Goal: Task Accomplishment & Management: Use online tool/utility

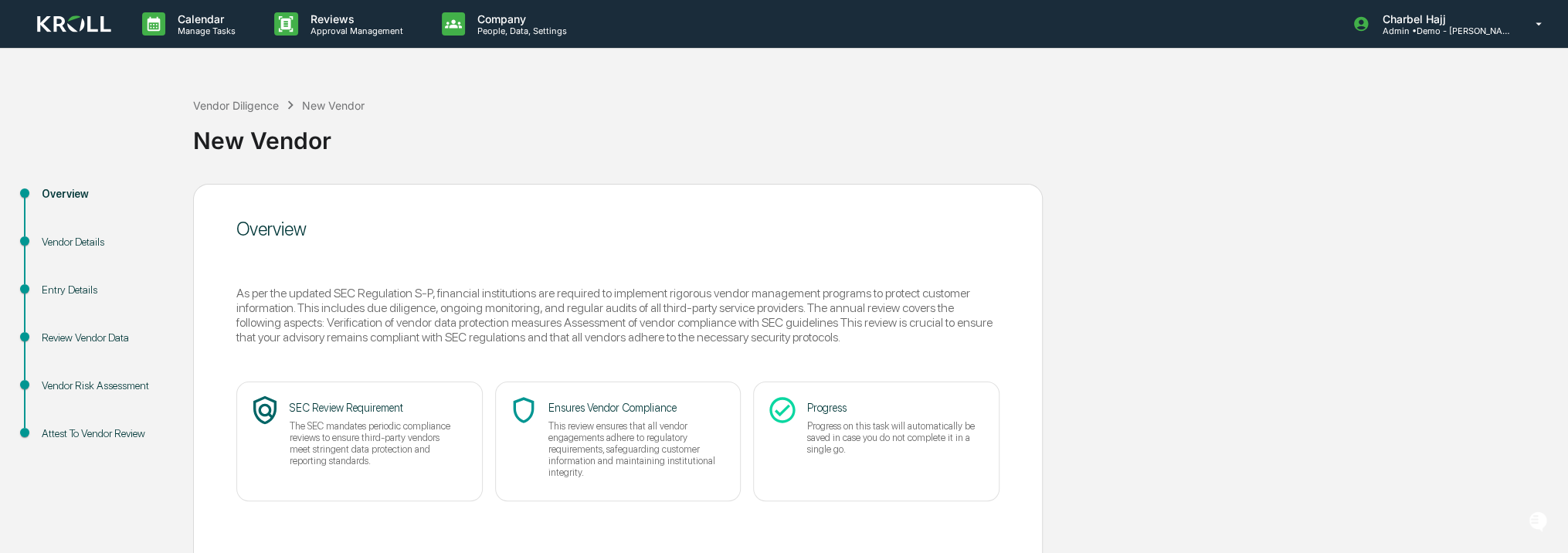
scroll to position [68, 0]
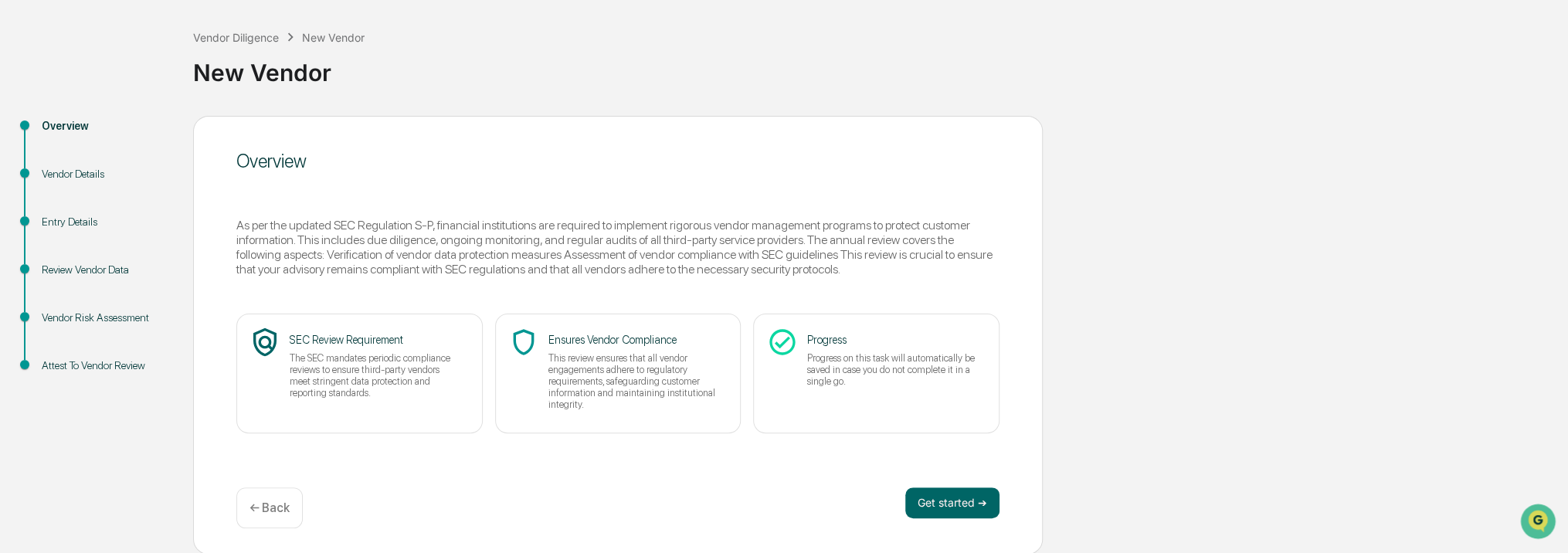
click at [70, 225] on div "Entry Details" at bounding box center [105, 222] width 127 height 16
click at [78, 268] on div "Review Vendor Data" at bounding box center [105, 270] width 127 height 16
click at [924, 510] on button "Get started ➔" at bounding box center [952, 503] width 94 height 31
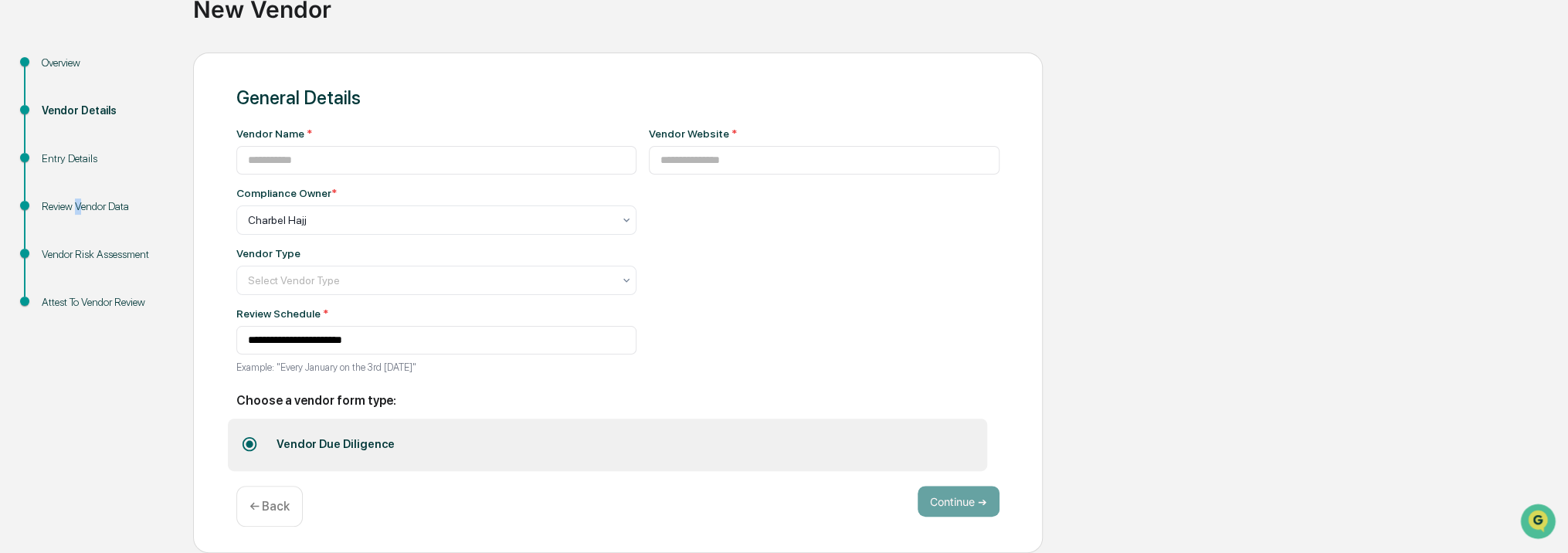
scroll to position [136, 0]
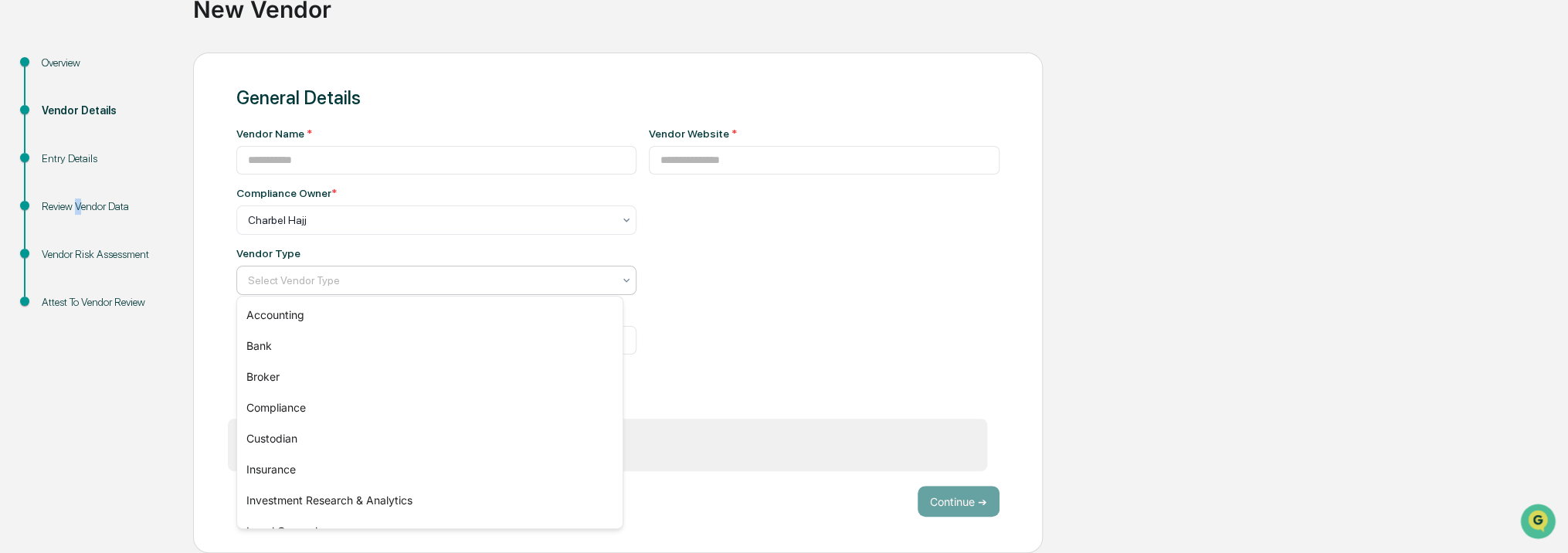
drag, startPoint x: 370, startPoint y: 275, endPoint x: 369, endPoint y: 291, distance: 16.0
click at [370, 276] on div at bounding box center [430, 280] width 364 height 16
click at [361, 321] on div "Accounting" at bounding box center [430, 315] width 385 height 31
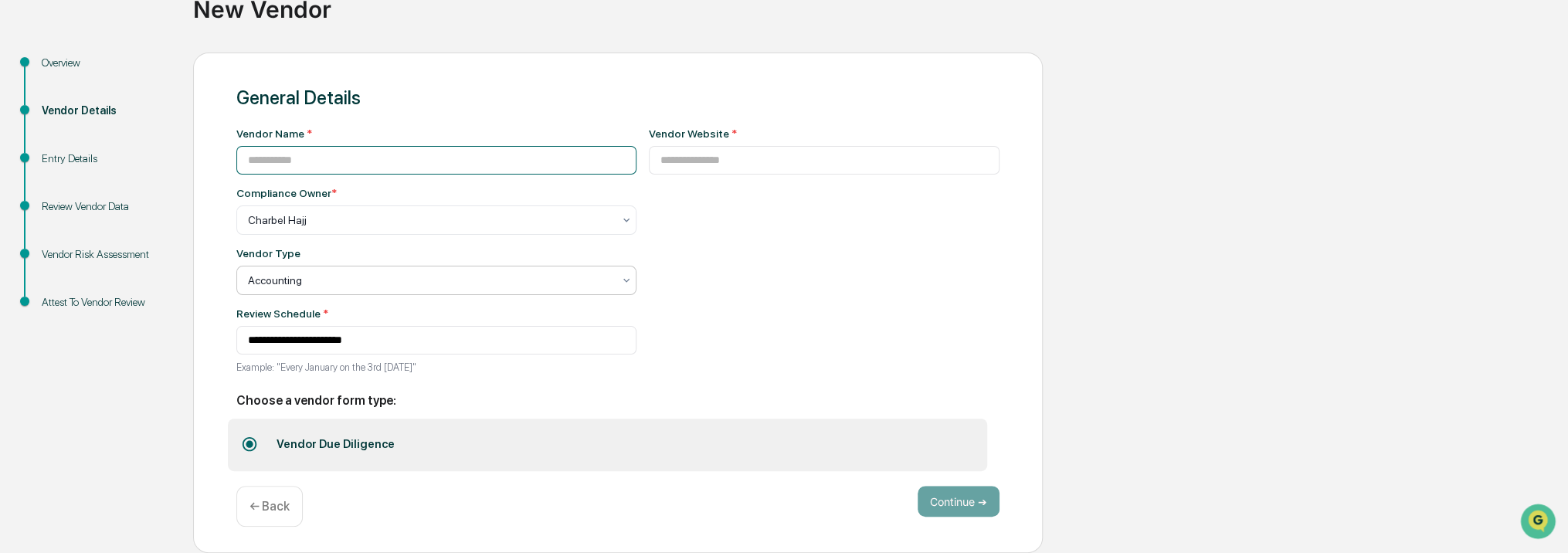
click at [371, 158] on input at bounding box center [436, 160] width 400 height 28
type input "*"
click at [954, 501] on button "Continue ➔" at bounding box center [958, 501] width 82 height 31
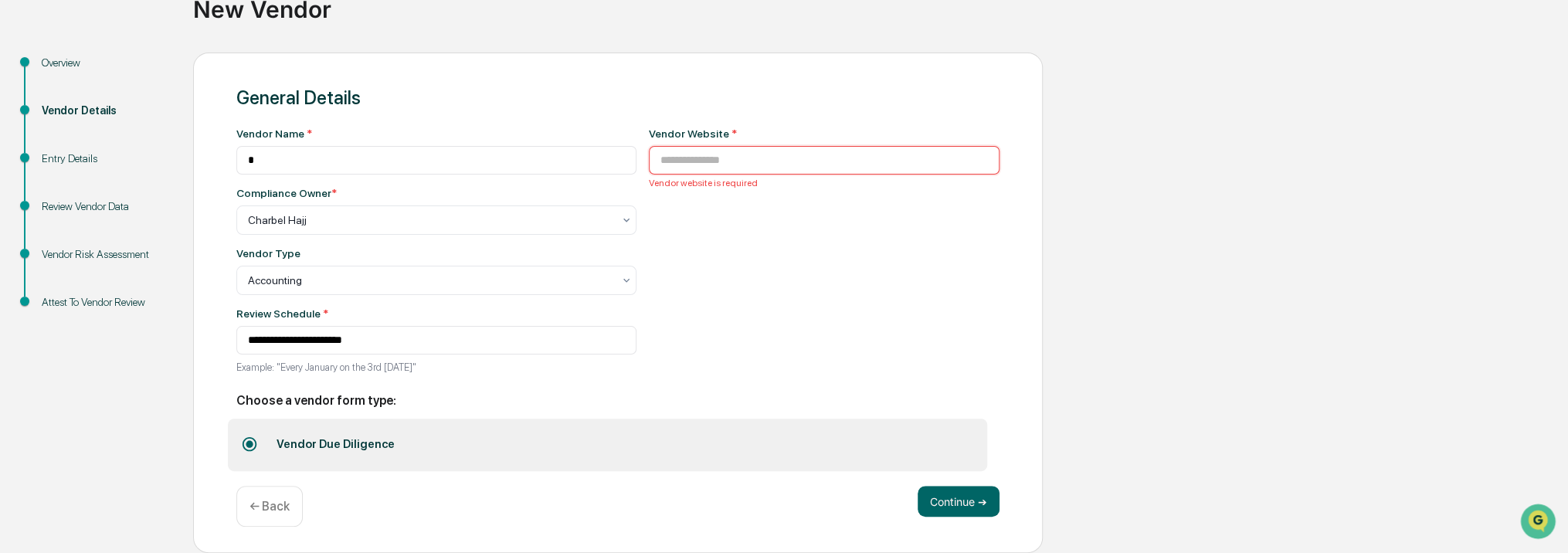
click at [738, 155] on input at bounding box center [824, 160] width 351 height 28
type input "*****"
click at [946, 492] on button "Continue ➔" at bounding box center [958, 501] width 82 height 31
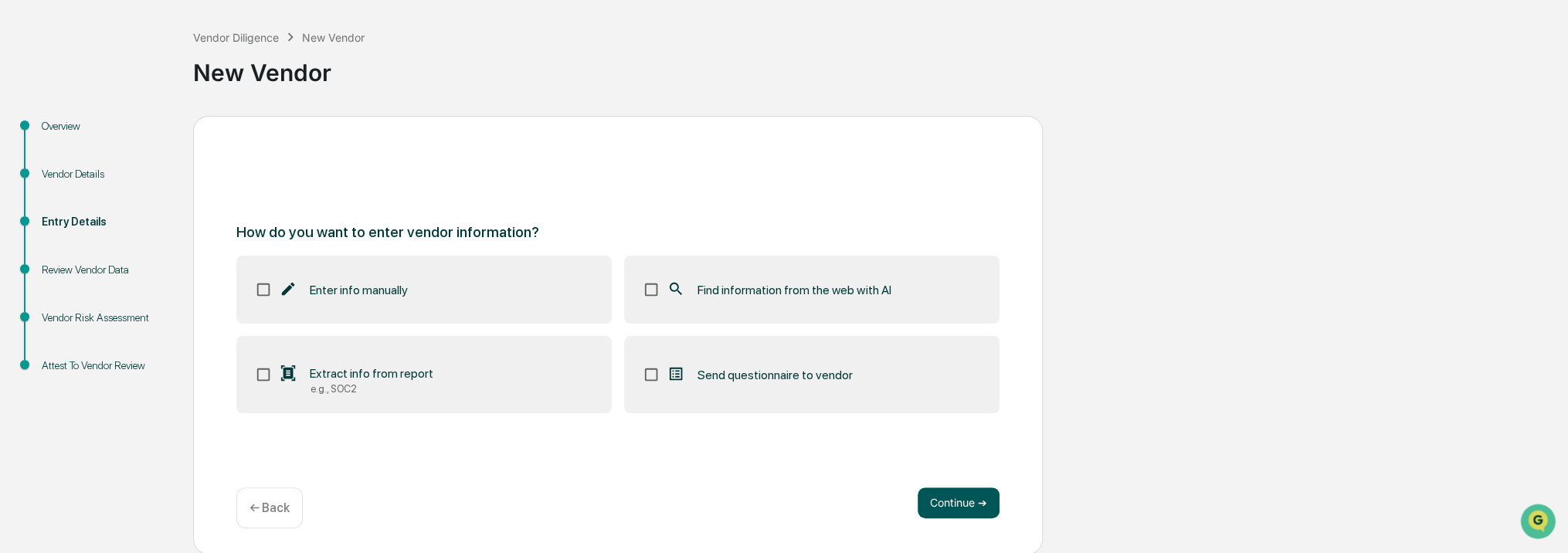
click at [956, 503] on button "Continue ➔" at bounding box center [958, 503] width 82 height 31
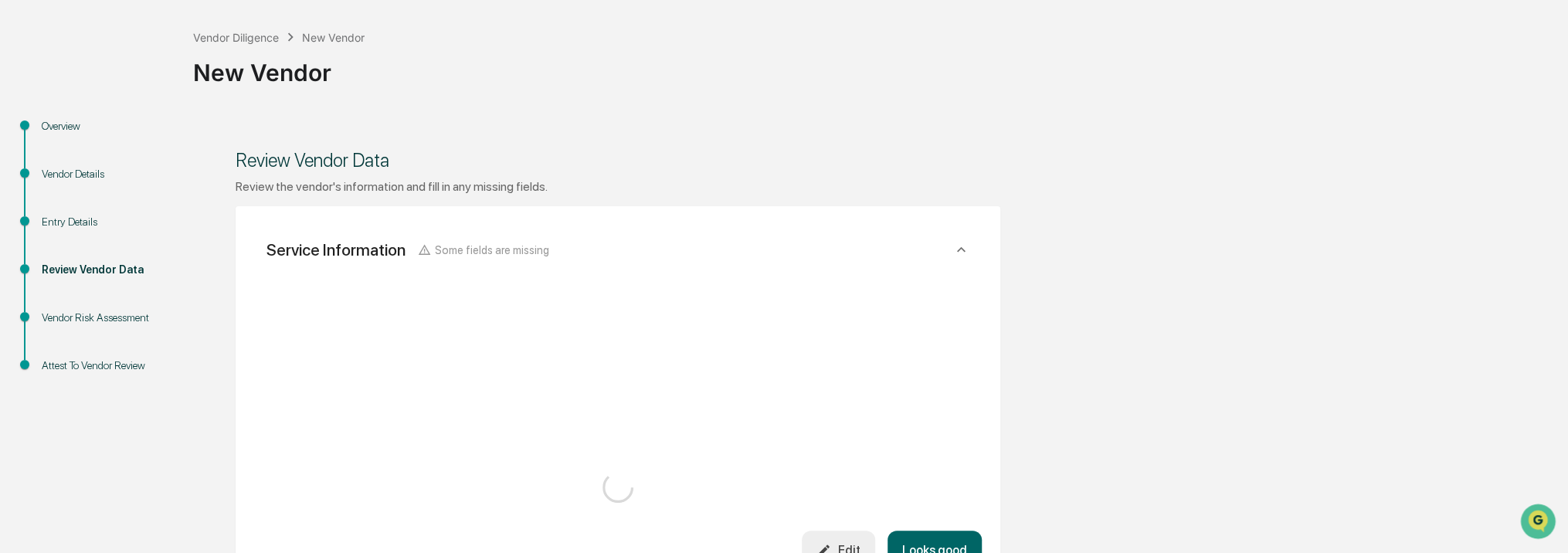
click at [111, 318] on div "Vendor Risk Assessment" at bounding box center [105, 318] width 127 height 16
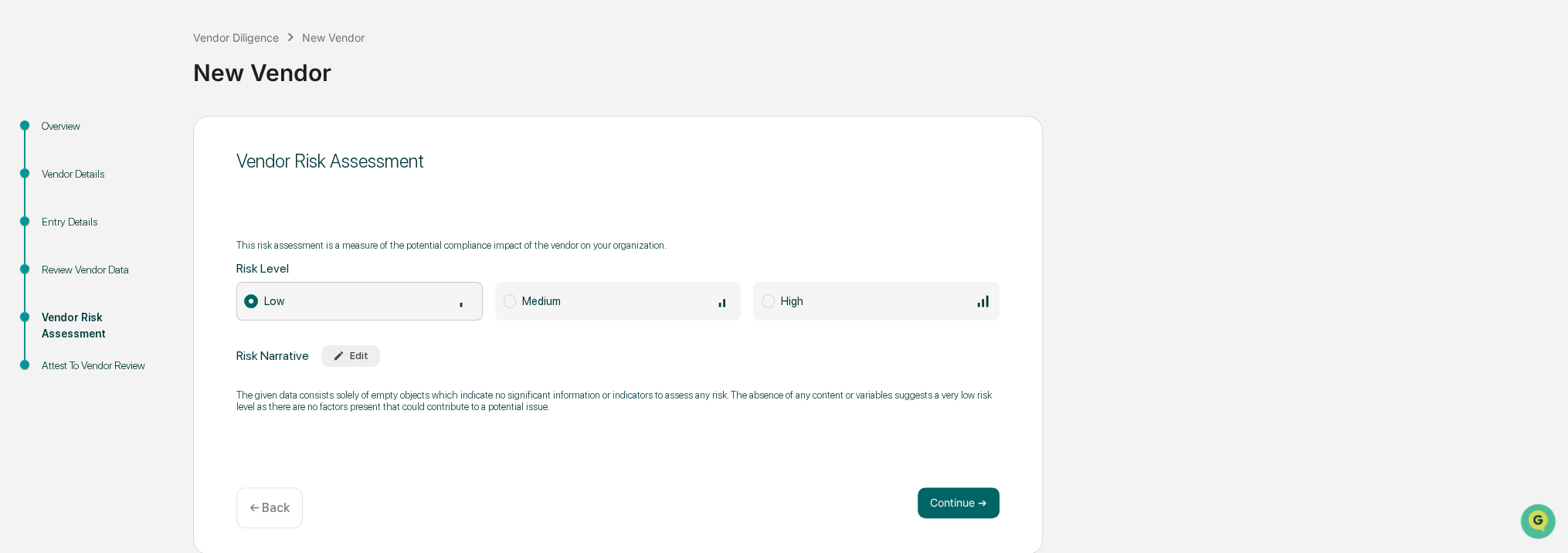
click at [346, 350] on div "Edit" at bounding box center [350, 355] width 36 height 12
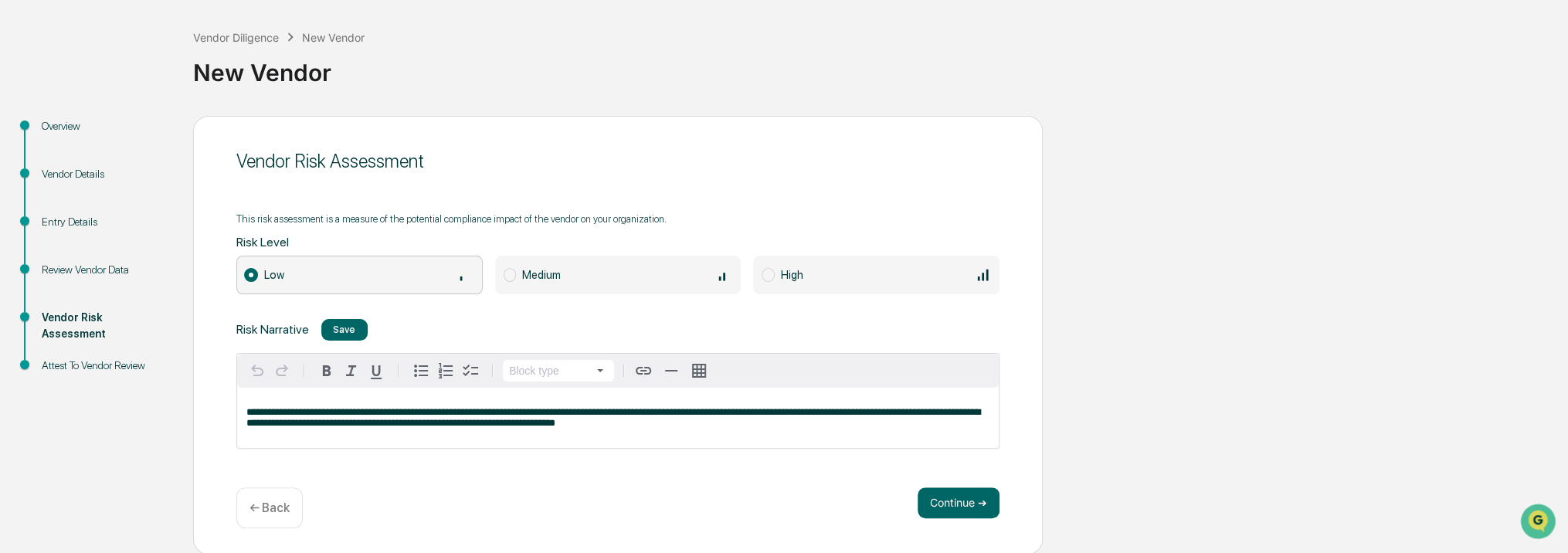
click at [841, 268] on div "High" at bounding box center [886, 275] width 210 height 17
click at [953, 500] on button "Continue ➔" at bounding box center [958, 503] width 82 height 31
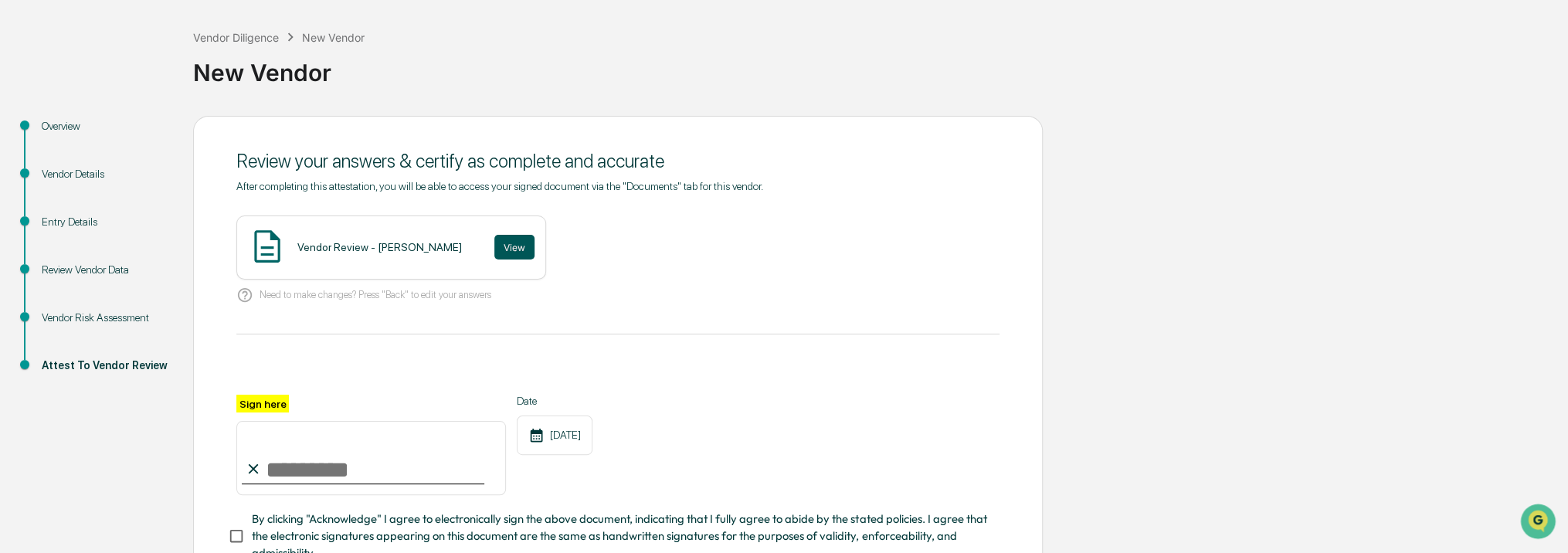
click at [495, 250] on button "View" at bounding box center [515, 246] width 40 height 25
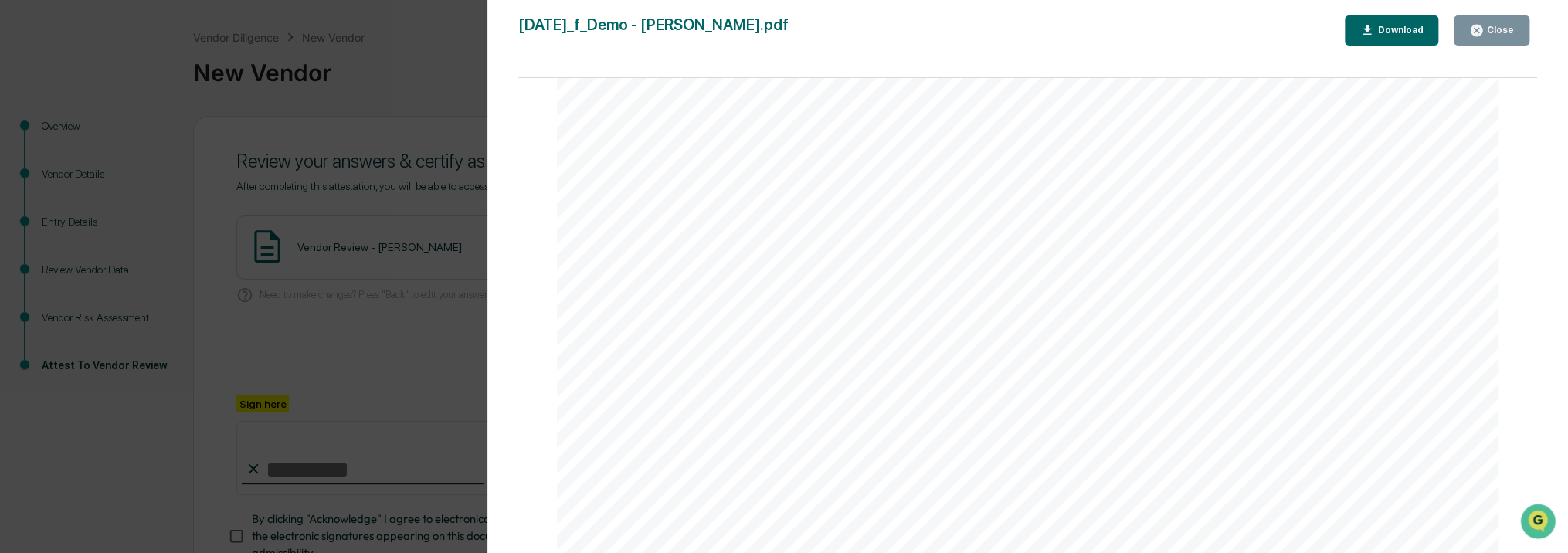
scroll to position [618, 0]
click at [1515, 26] on button "Close" at bounding box center [1491, 30] width 76 height 30
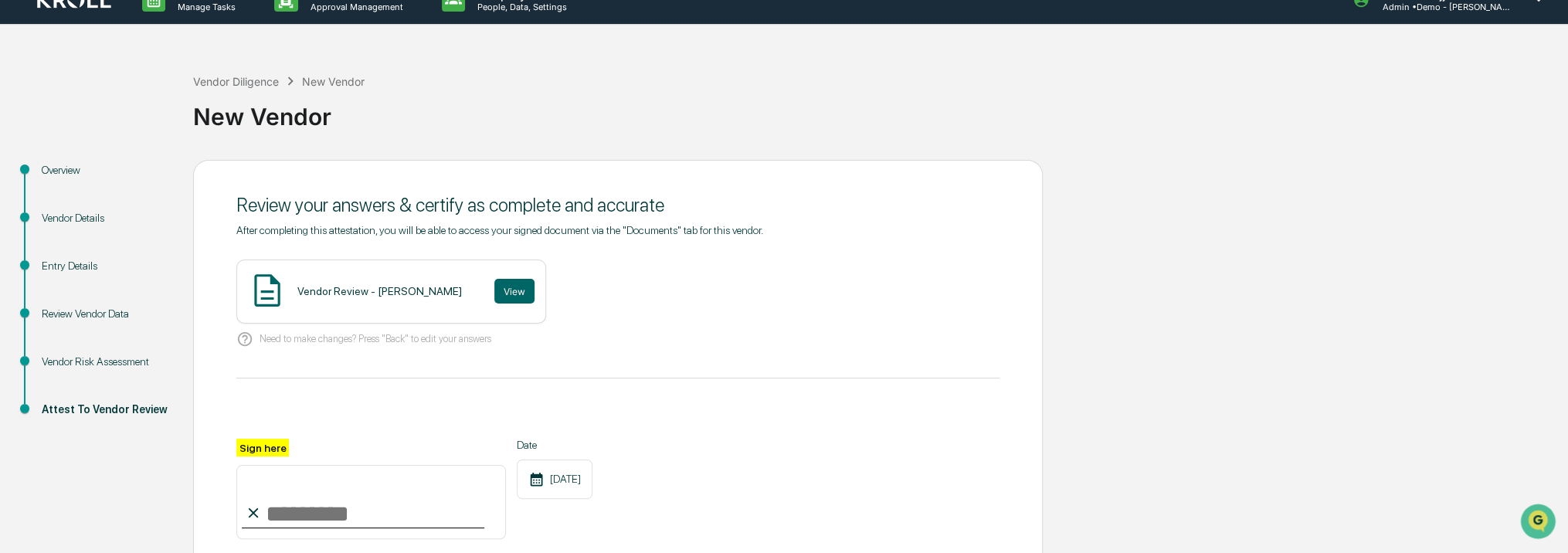
scroll to position [0, 0]
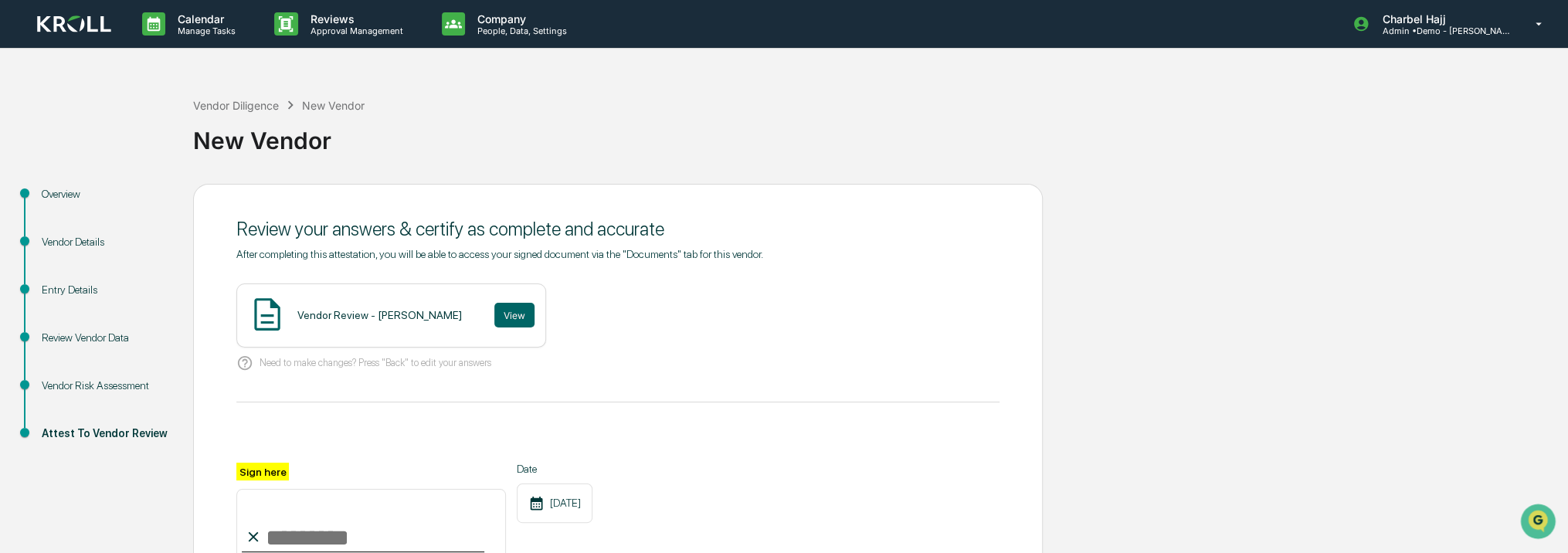
click at [66, 29] on img at bounding box center [74, 24] width 74 height 17
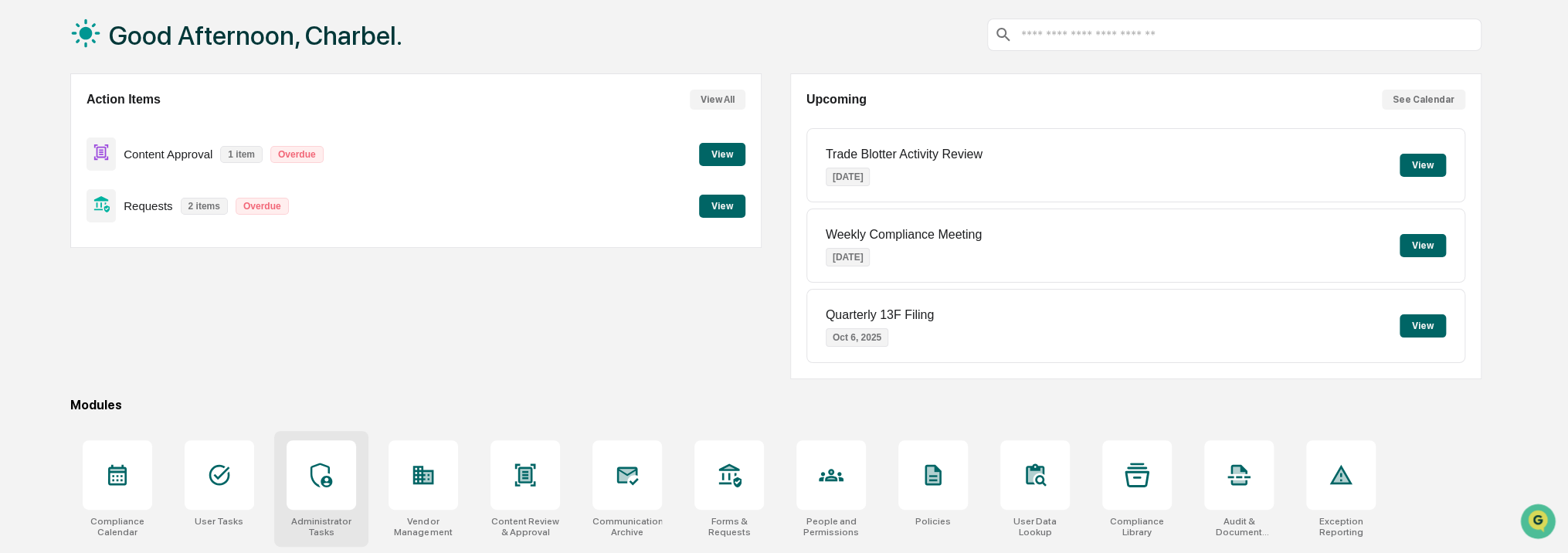
scroll to position [154, 0]
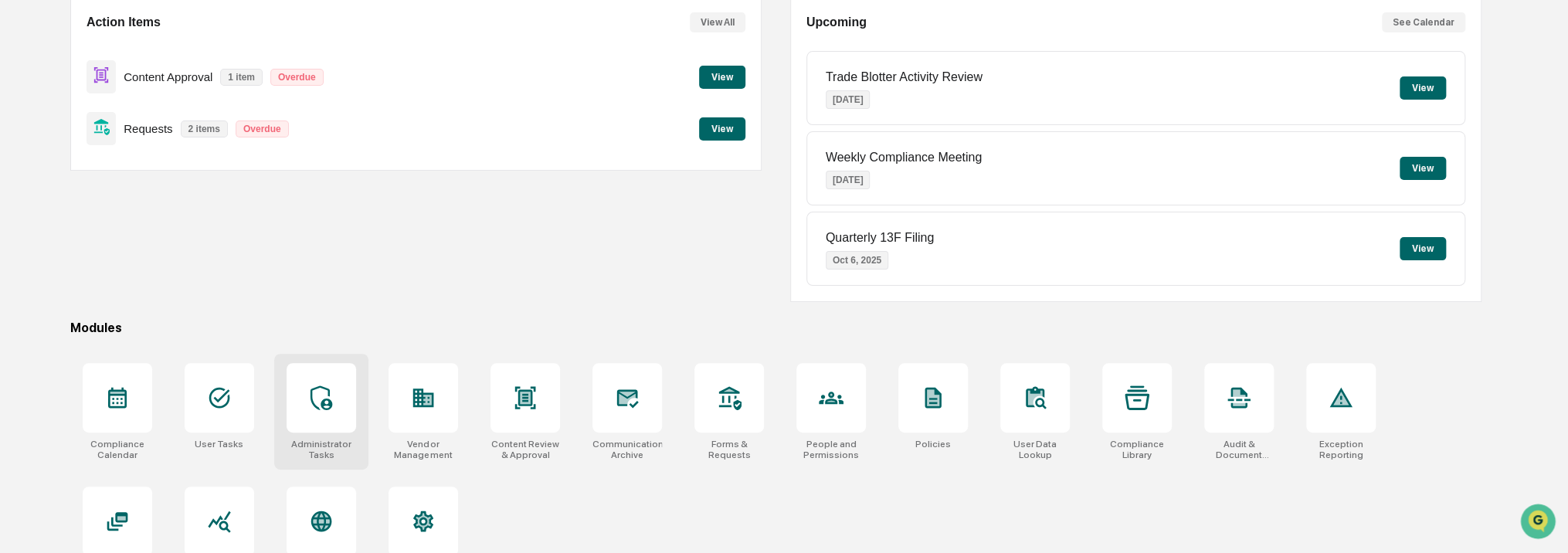
click at [334, 390] on div at bounding box center [321, 398] width 69 height 69
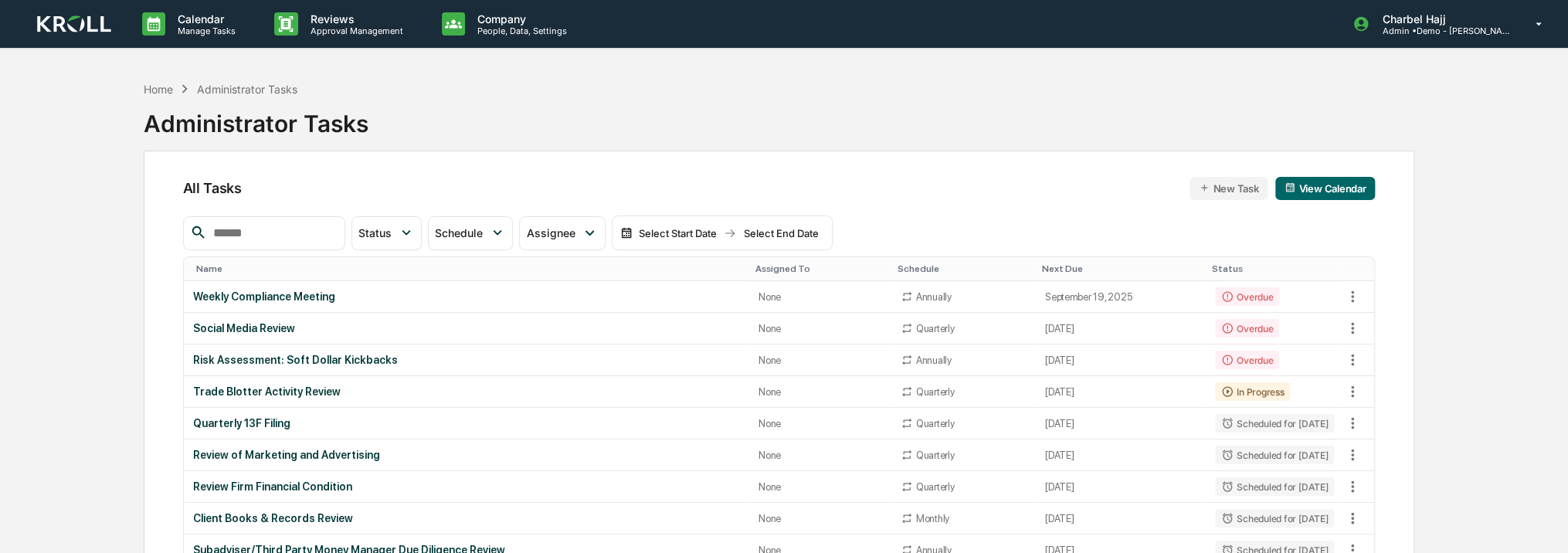
click at [1241, 189] on button "New Task" at bounding box center [1228, 188] width 78 height 23
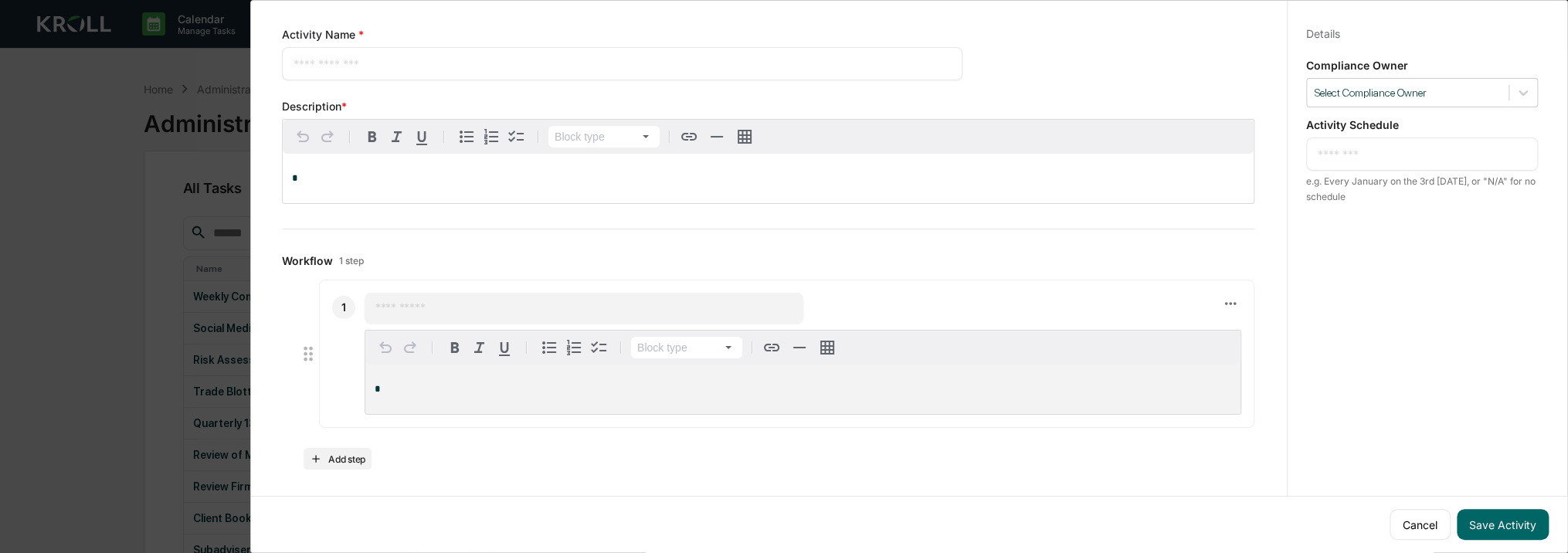
scroll to position [46, 0]
click at [1378, 150] on textarea at bounding box center [1422, 154] width 208 height 16
click at [1436, 93] on div at bounding box center [1407, 93] width 186 height 15
click at [1424, 232] on div "Details Save Cancel Compliance Owner Select Compliance Owner Activity Schedule …" at bounding box center [1421, 291] width 269 height 590
click at [1385, 162] on div "* ​" at bounding box center [1422, 154] width 232 height 33
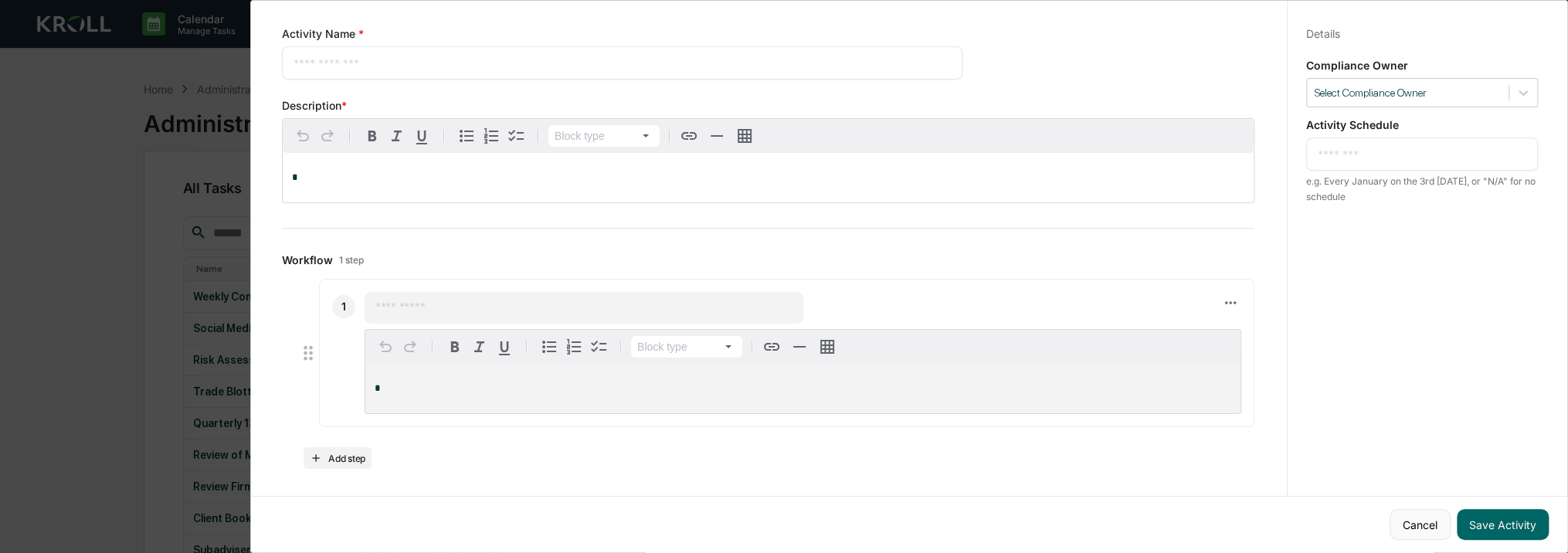
click at [1405, 519] on button "Cancel" at bounding box center [1419, 525] width 61 height 31
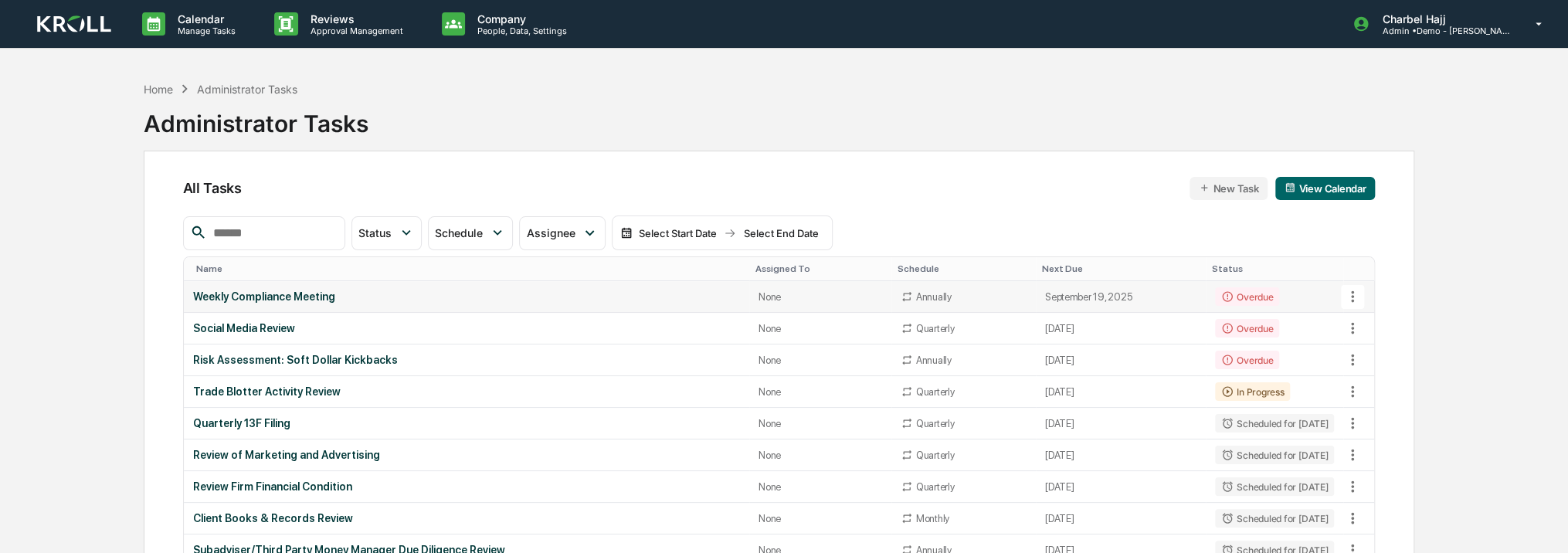
click at [1038, 297] on td "September 19, 2025" at bounding box center [1121, 297] width 170 height 32
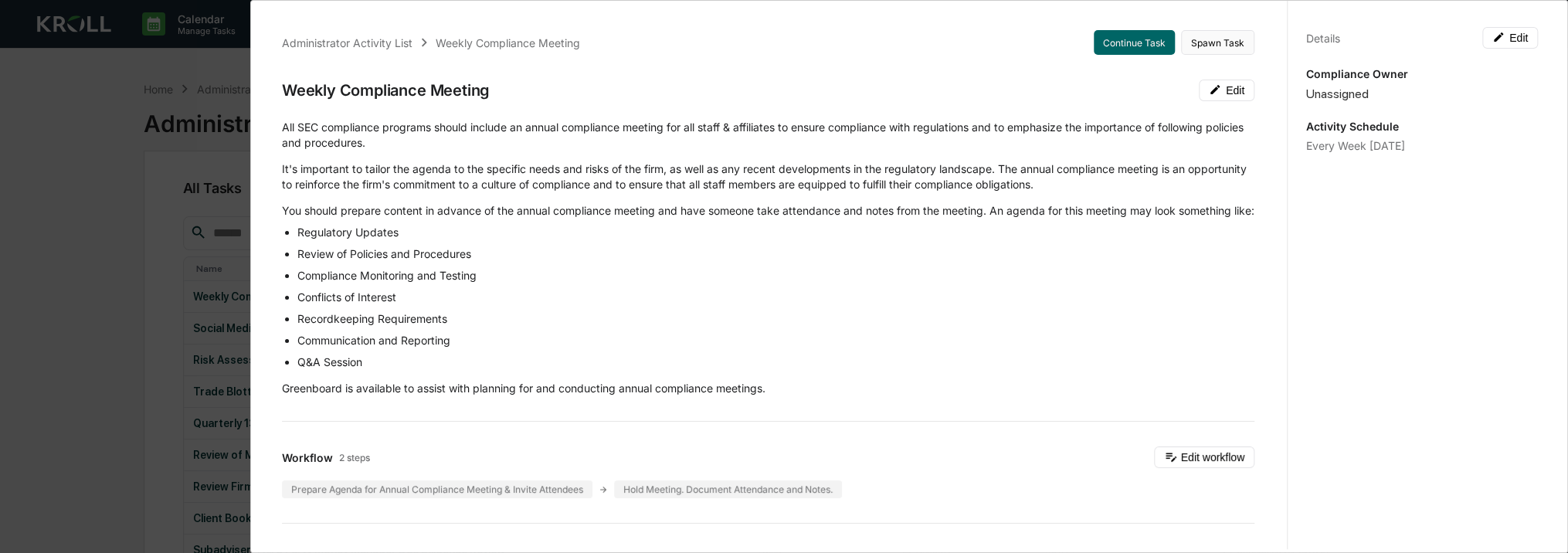
click at [1193, 49] on button "Spawn Task" at bounding box center [1218, 42] width 73 height 25
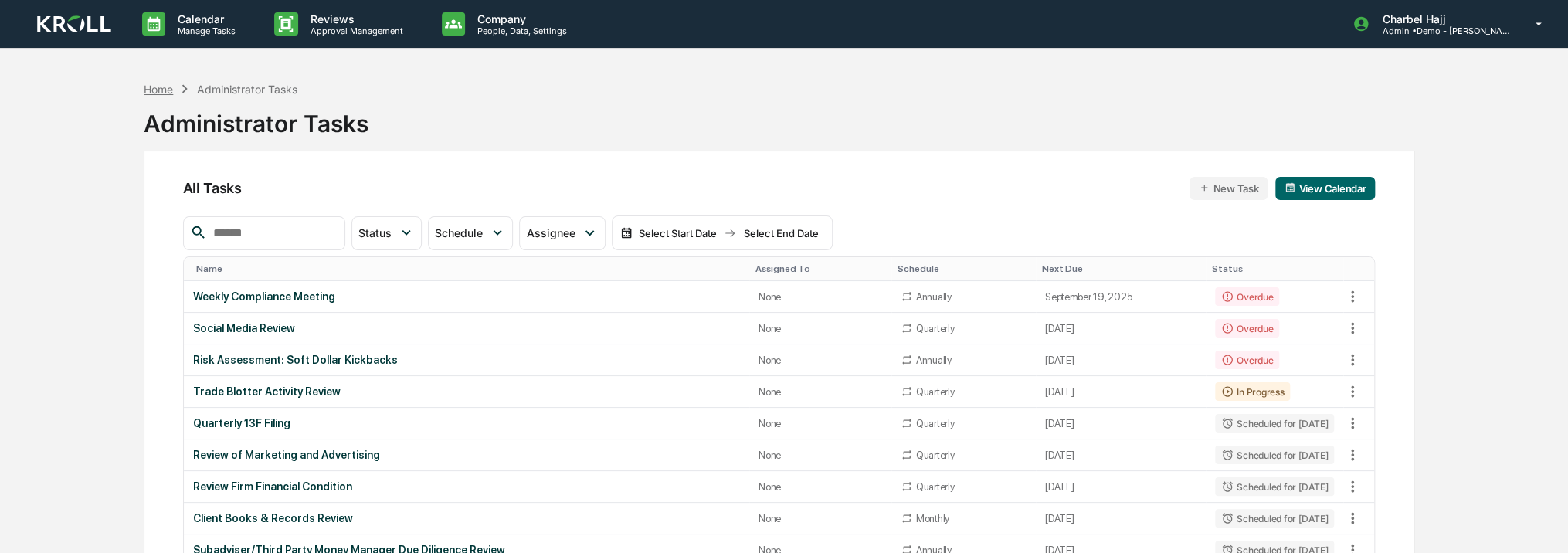
click at [155, 88] on div "Home" at bounding box center [158, 89] width 29 height 13
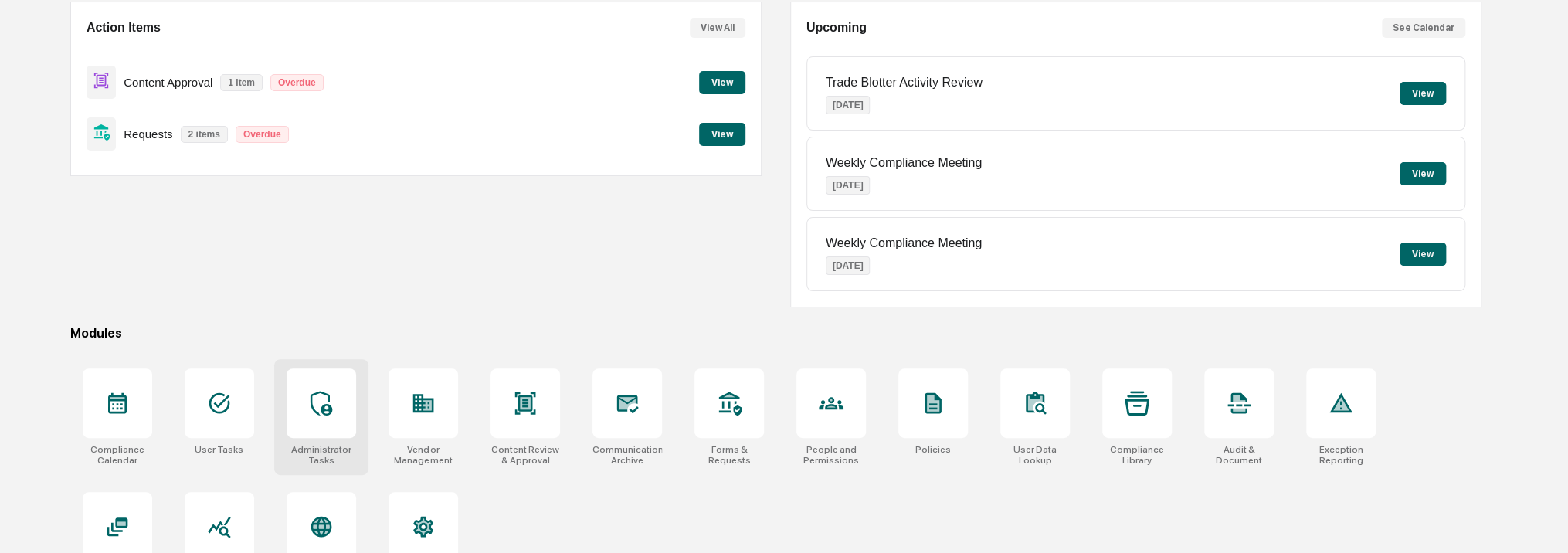
scroll to position [166, 0]
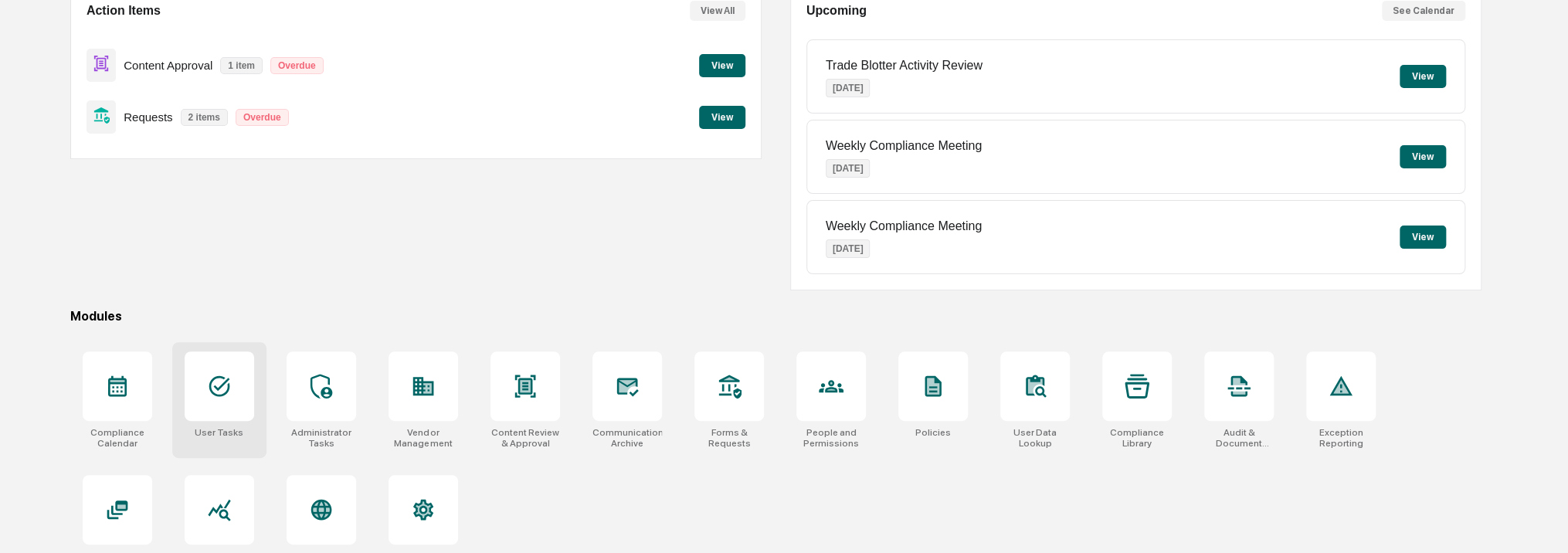
click at [240, 391] on div at bounding box center [219, 386] width 69 height 69
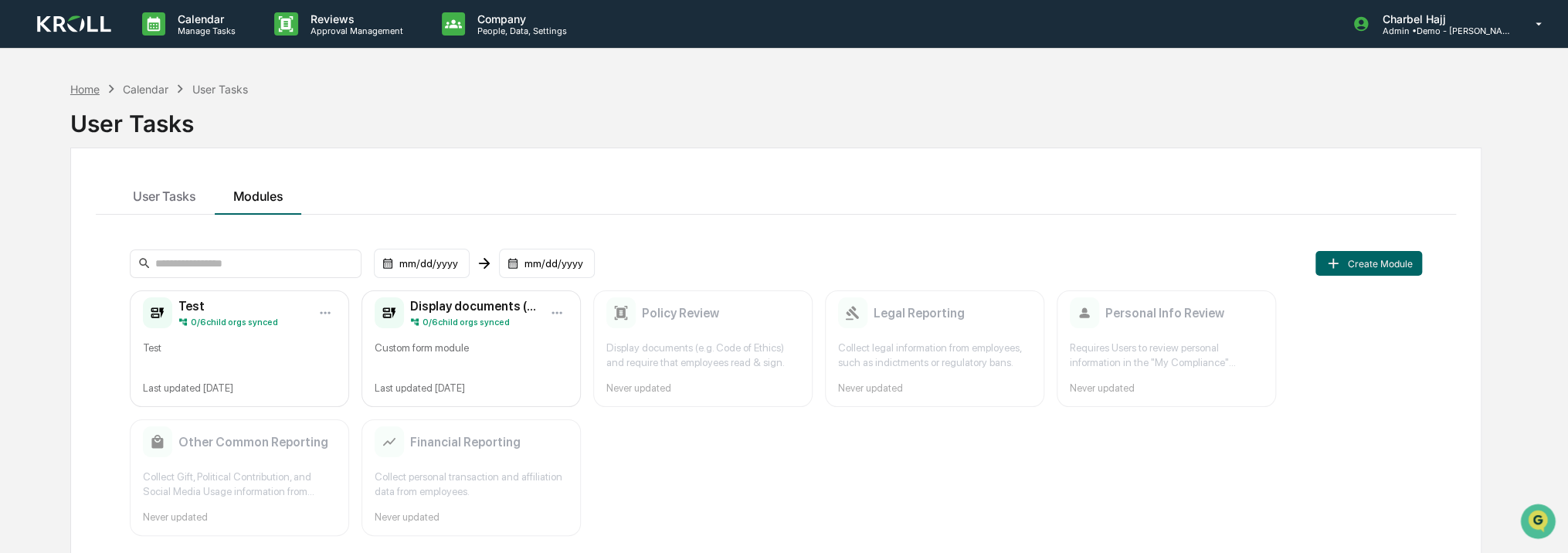
click at [93, 89] on div "Home" at bounding box center [85, 89] width 29 height 13
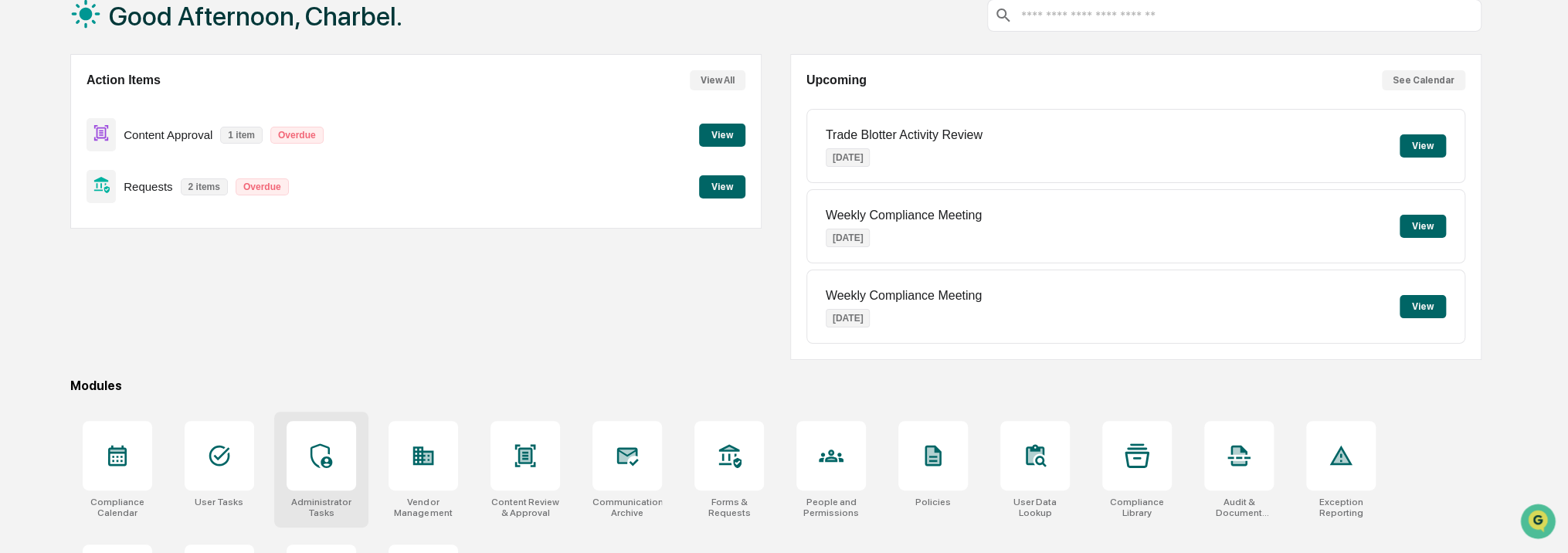
scroll to position [193, 0]
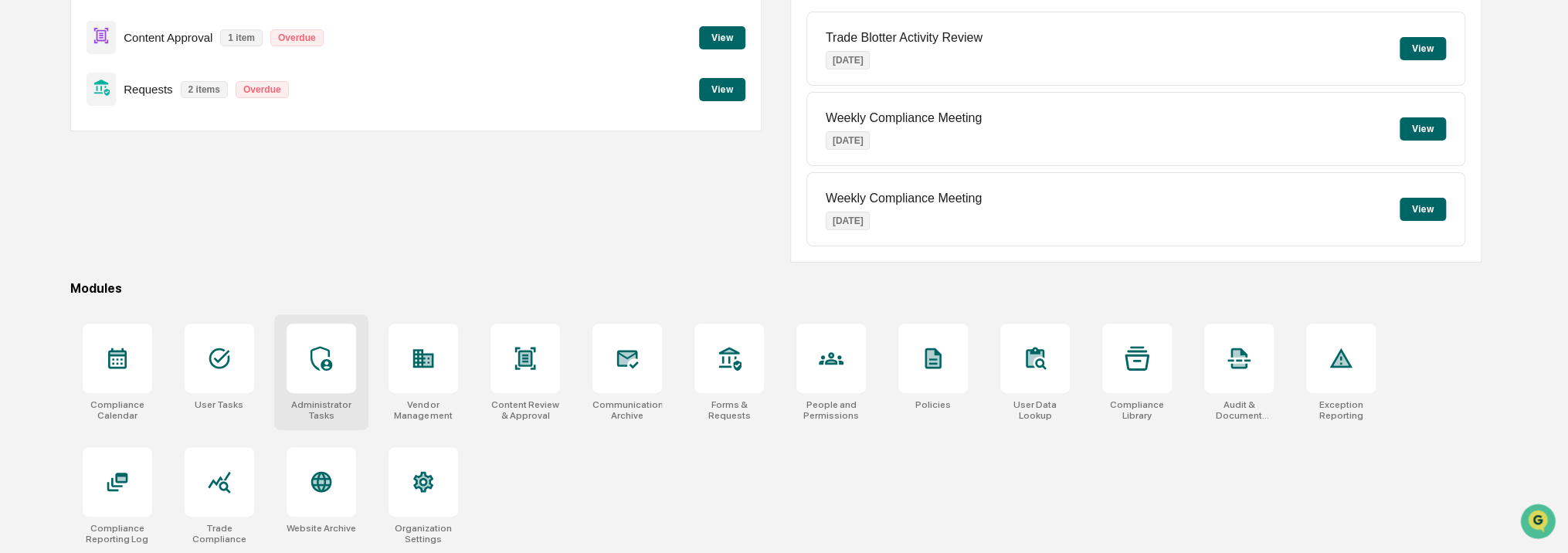
click at [323, 360] on icon at bounding box center [321, 358] width 22 height 25
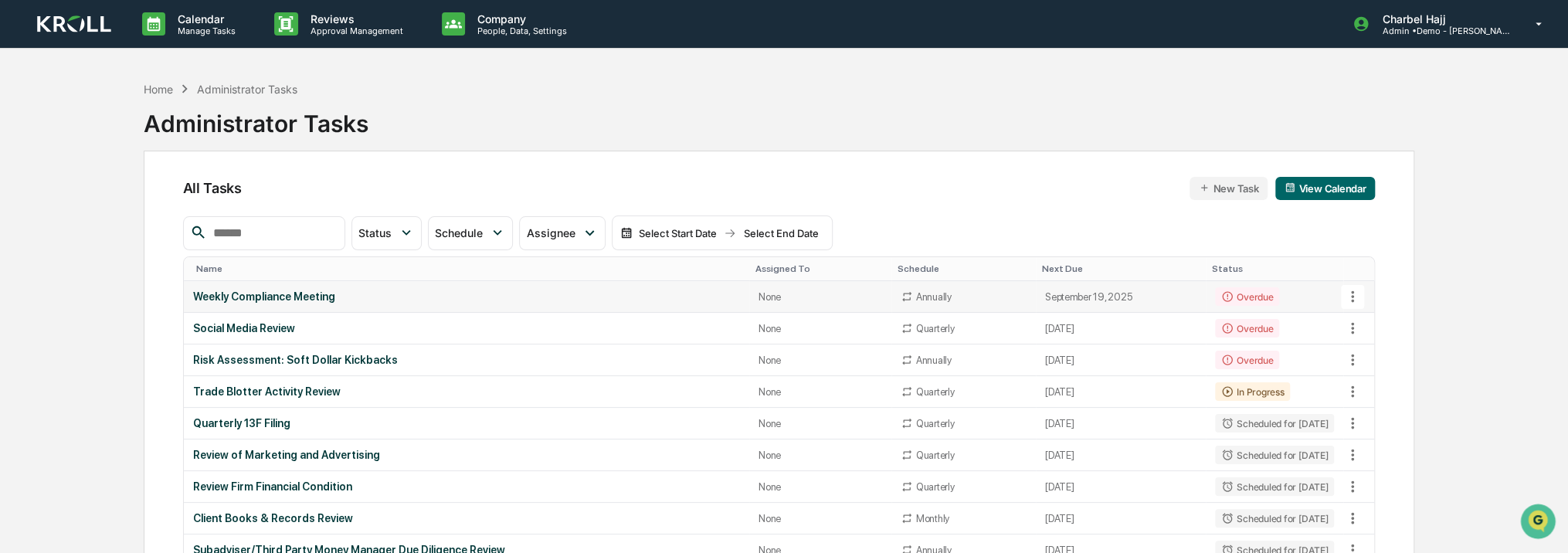
click at [1325, 294] on td "Overdue" at bounding box center [1274, 297] width 138 height 32
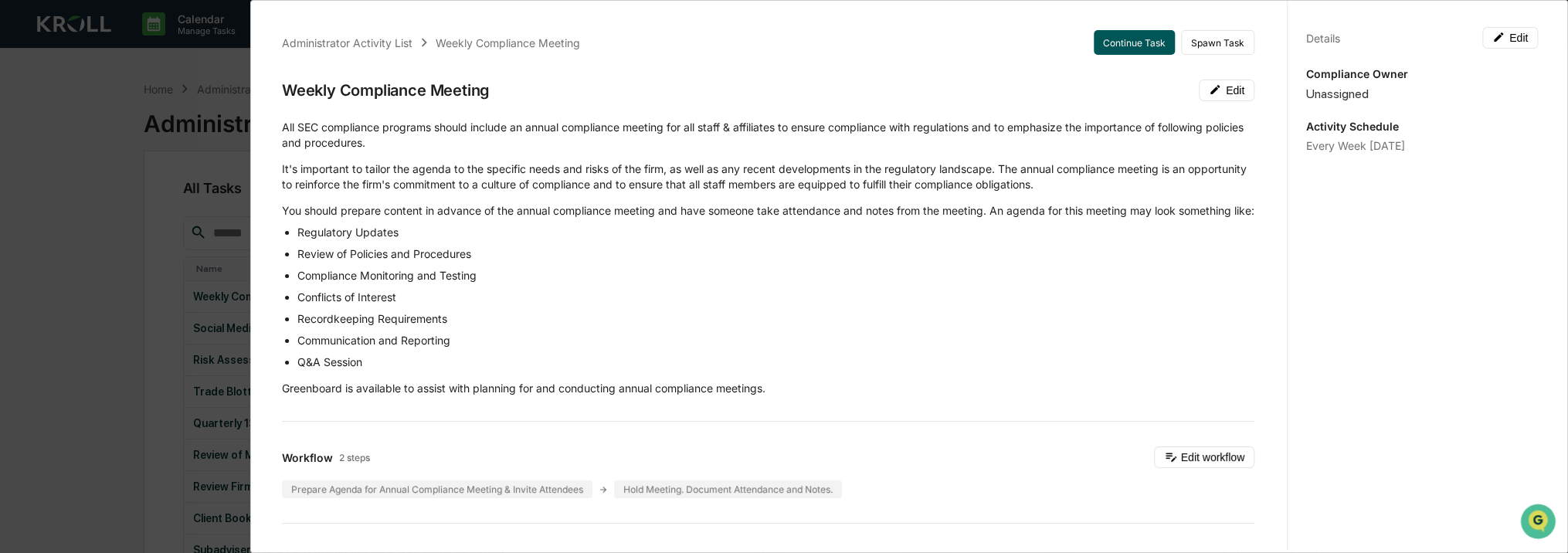
click at [1138, 38] on button "Continue Task" at bounding box center [1134, 42] width 81 height 25
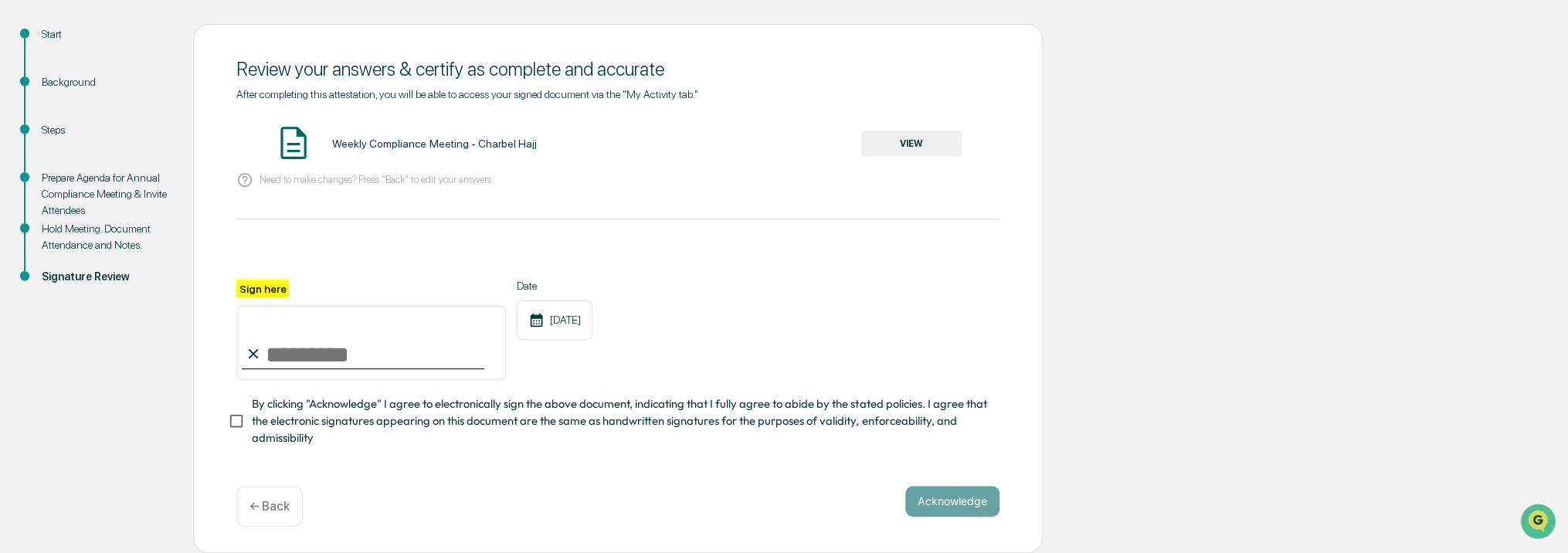
scroll to position [164, 0]
click at [64, 74] on div "Background" at bounding box center [105, 82] width 127 height 16
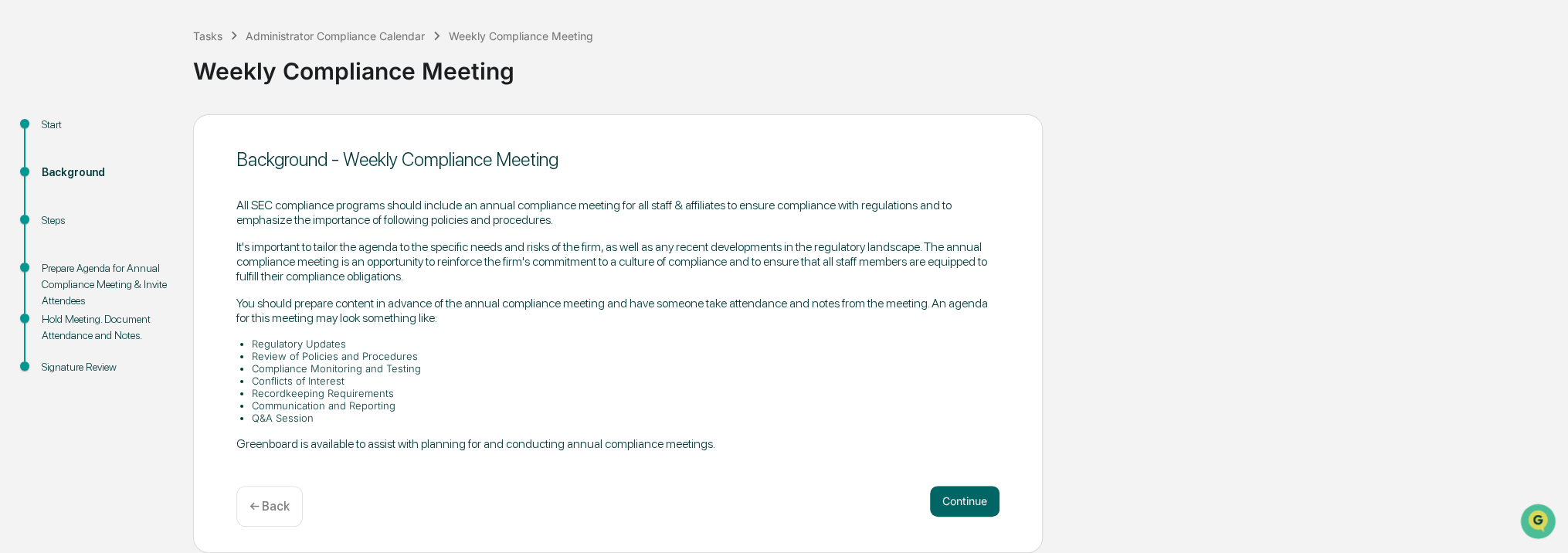
scroll to position [68, 0]
click at [53, 225] on div "Steps" at bounding box center [105, 222] width 127 height 16
click at [54, 216] on div "Steps" at bounding box center [105, 222] width 127 height 16
click at [55, 223] on div "Steps" at bounding box center [105, 222] width 127 height 16
click at [957, 497] on button "Continue" at bounding box center [965, 503] width 69 height 31
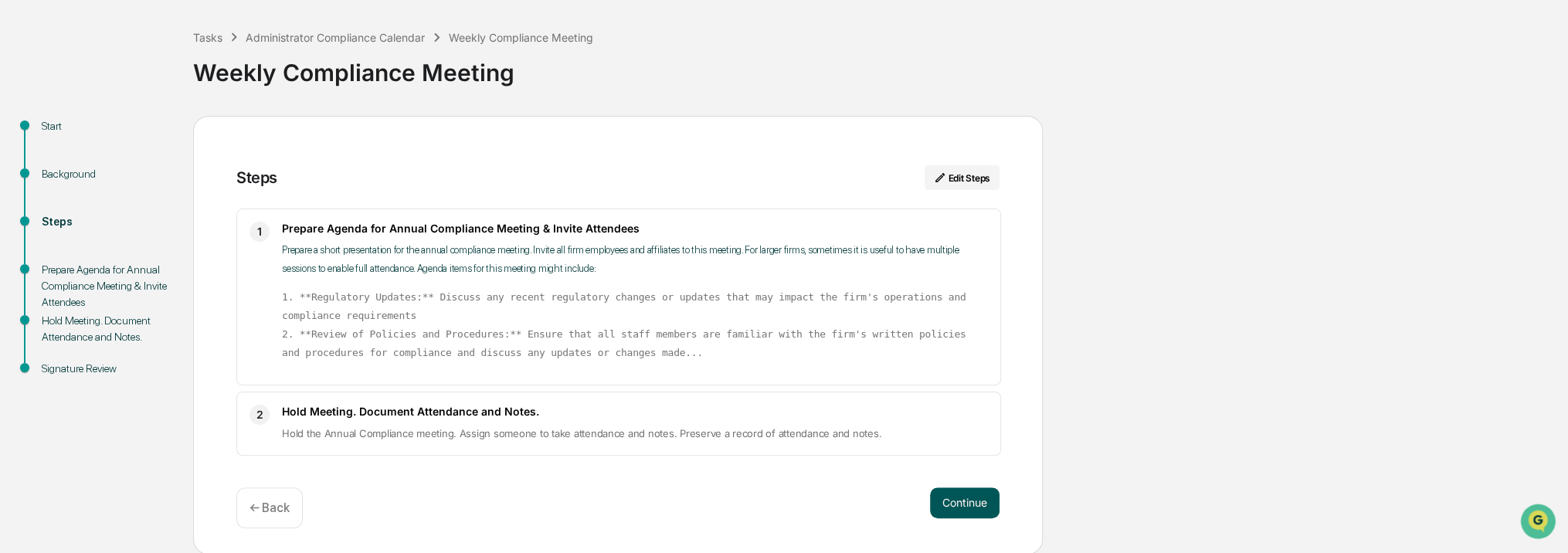
click at [973, 496] on button "Continue" at bounding box center [965, 503] width 69 height 31
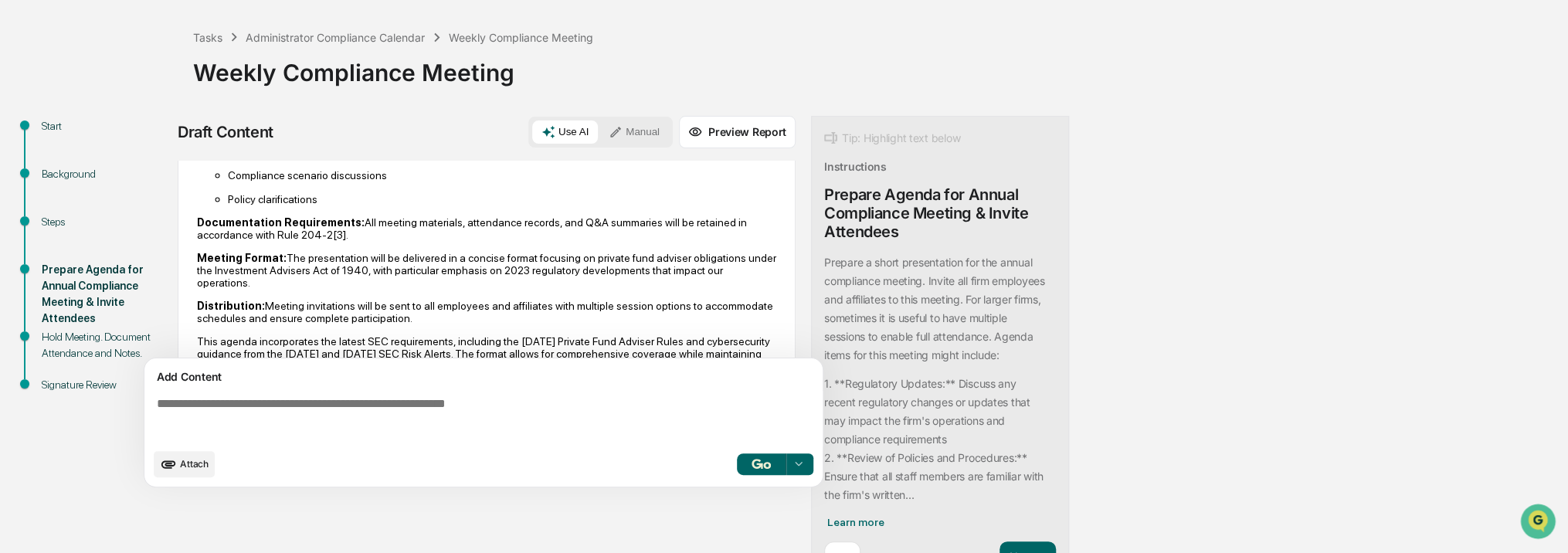
scroll to position [1178, 0]
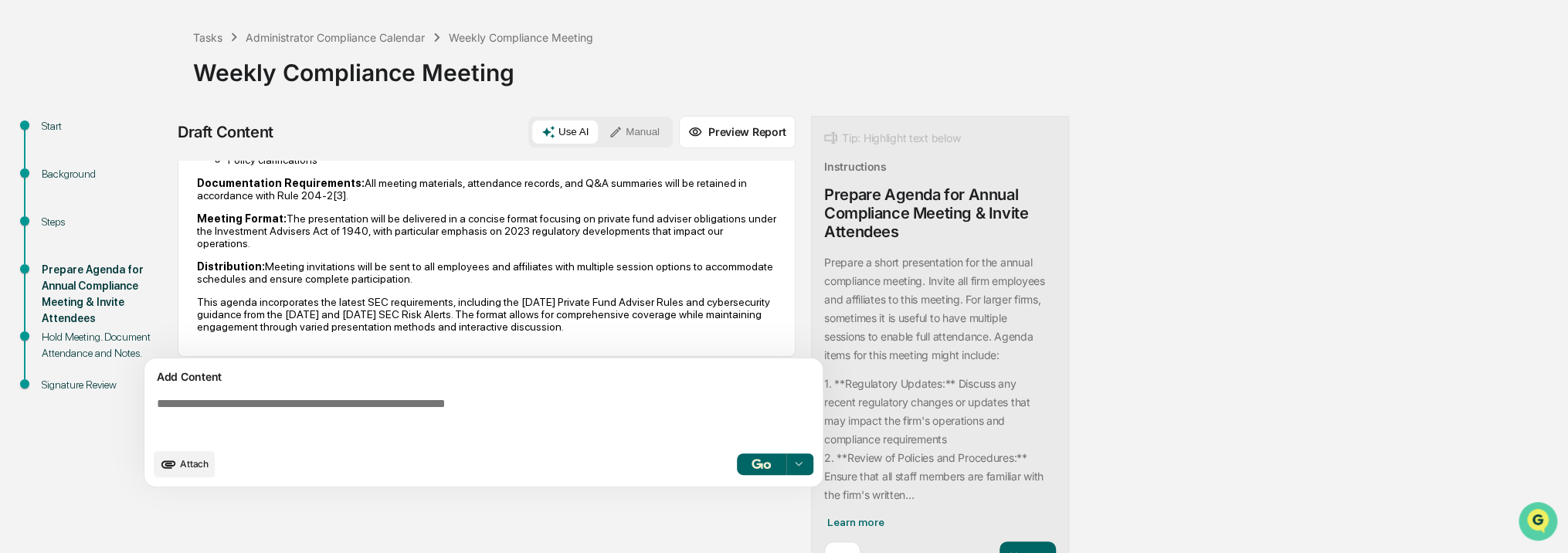
click at [1537, 524] on icon "Open customer support" at bounding box center [1538, 540] width 38 height 38
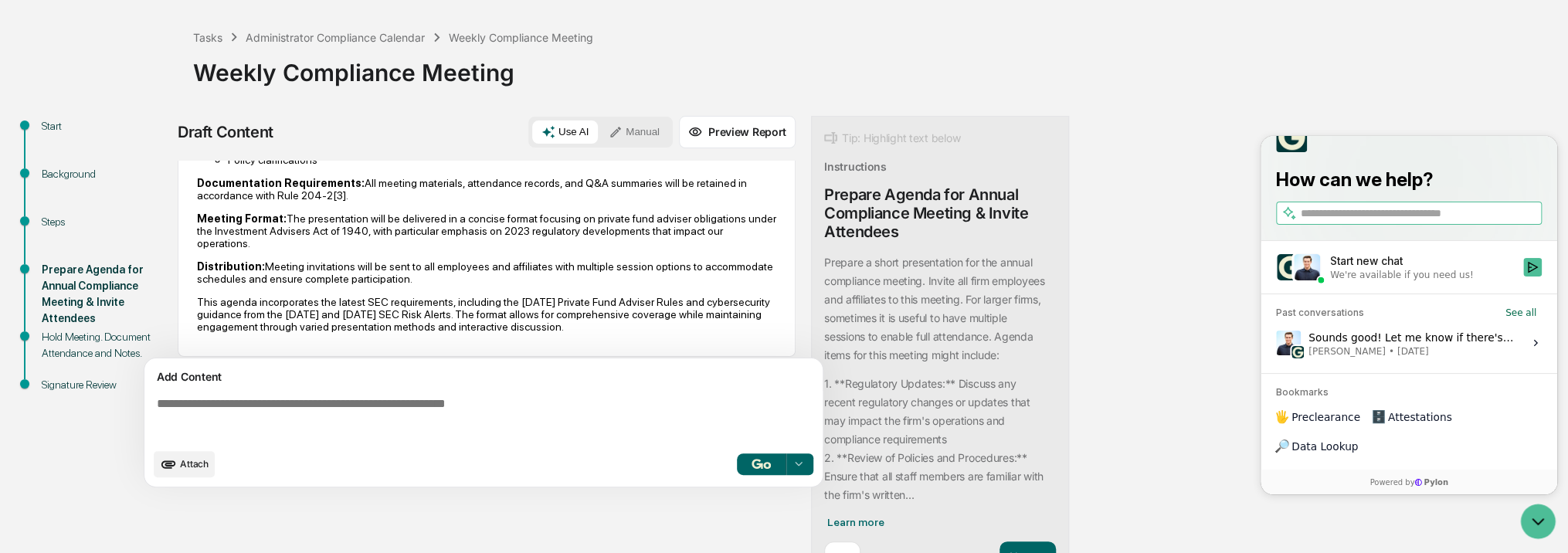
click at [1379, 221] on input "search" at bounding box center [1419, 213] width 238 height 16
type input "**********"
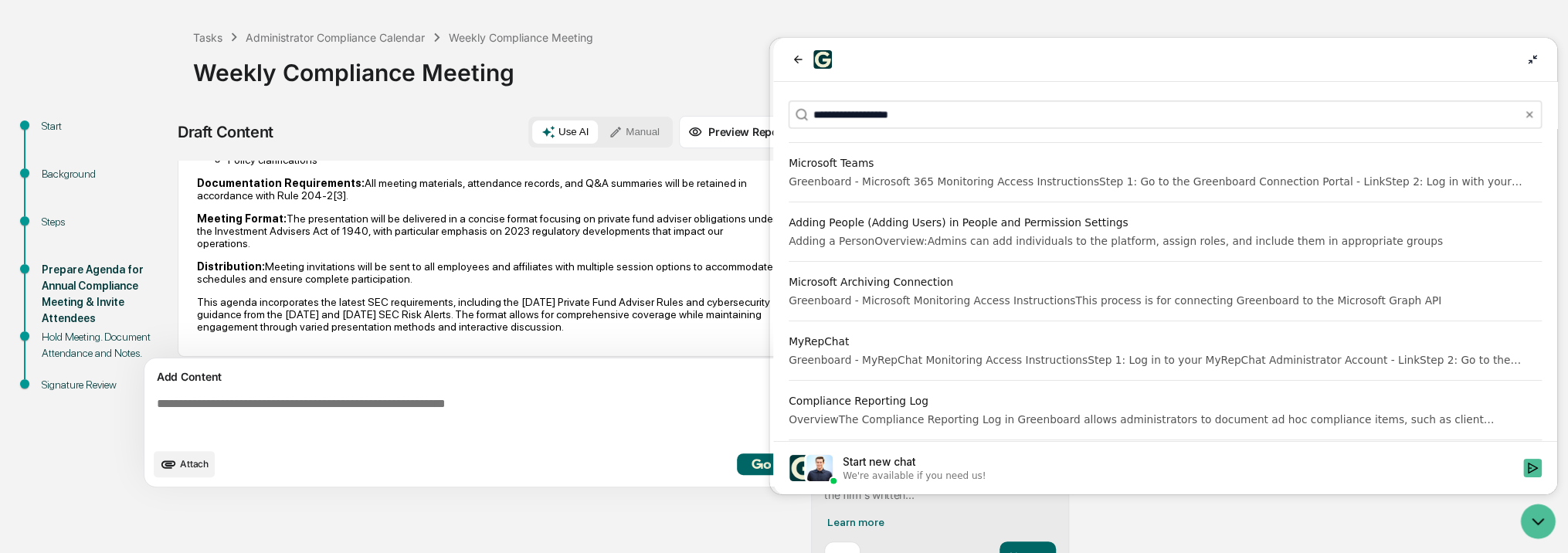
scroll to position [1574, 0]
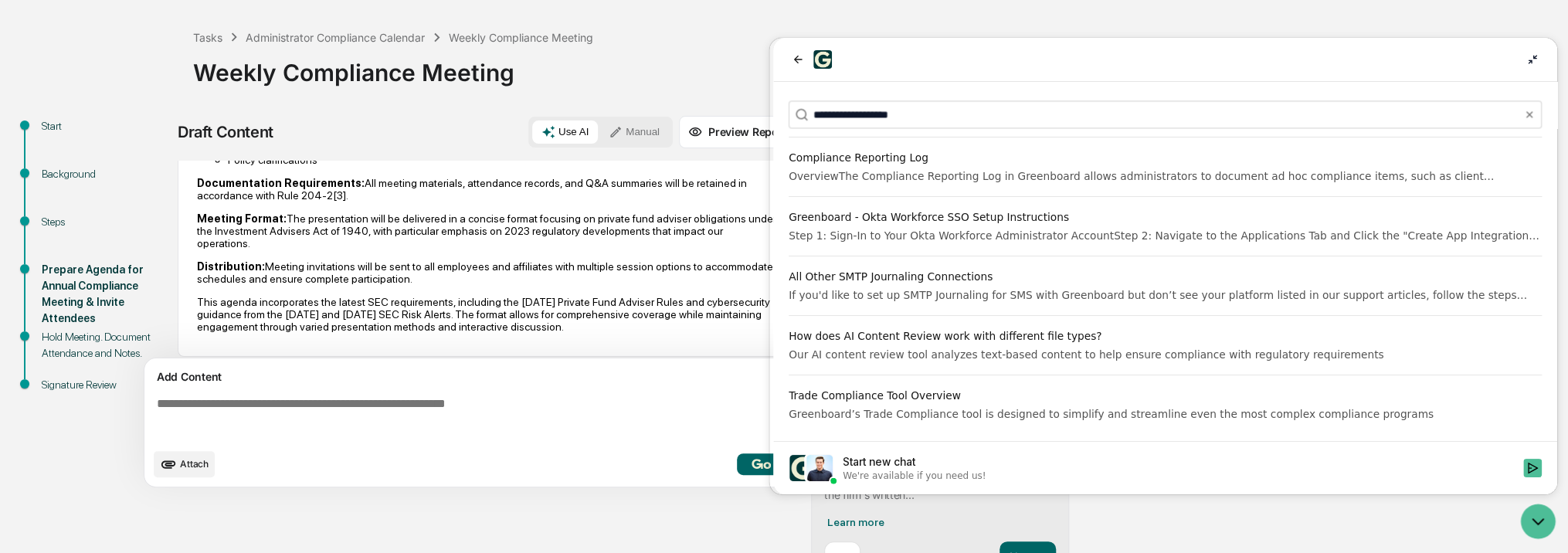
click at [995, 168] on div "OverviewThe Compliance Reporting Log in Greenboard allows administrators to doc…" at bounding box center [1165, 175] width 753 height 16
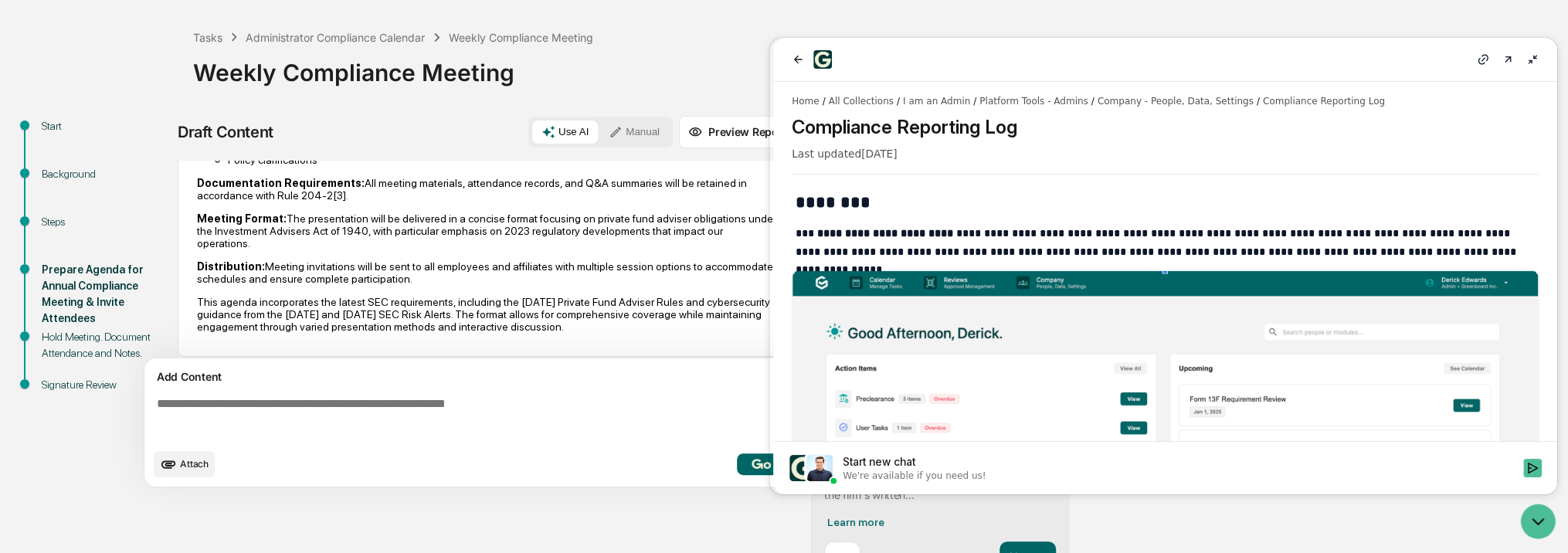
scroll to position [0, 0]
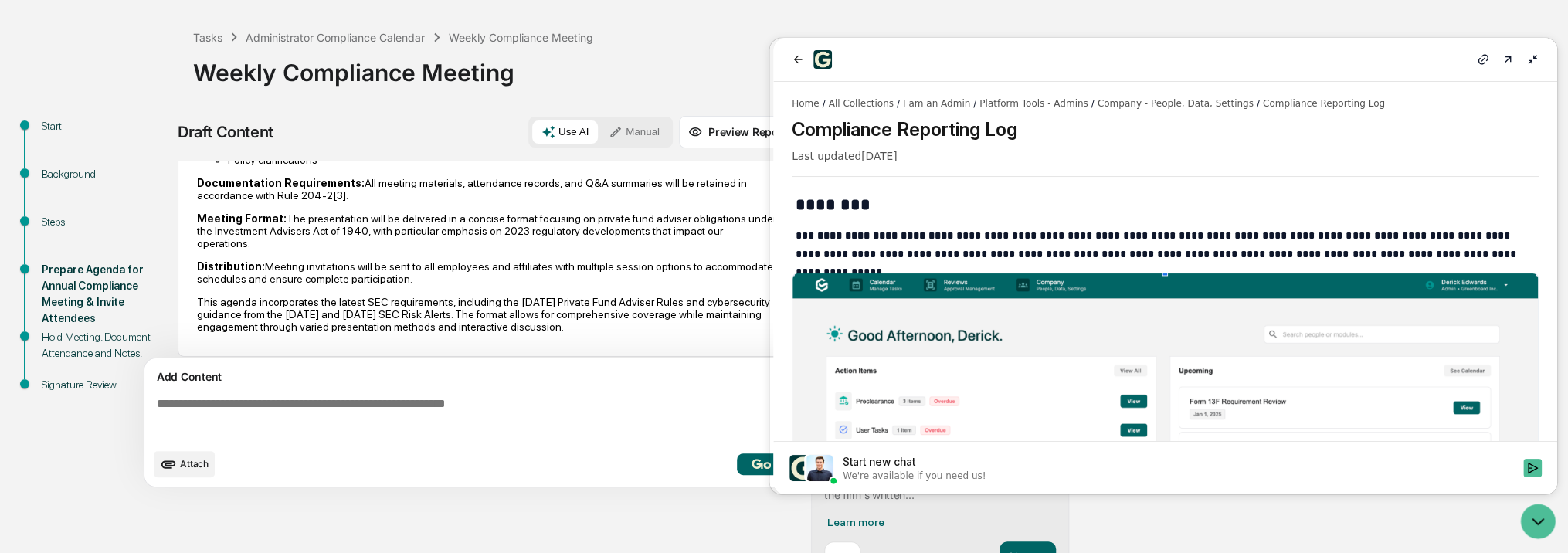
click at [1486, 63] on icon at bounding box center [1483, 59] width 13 height 13
click at [1535, 57] on icon at bounding box center [1532, 59] width 13 height 13
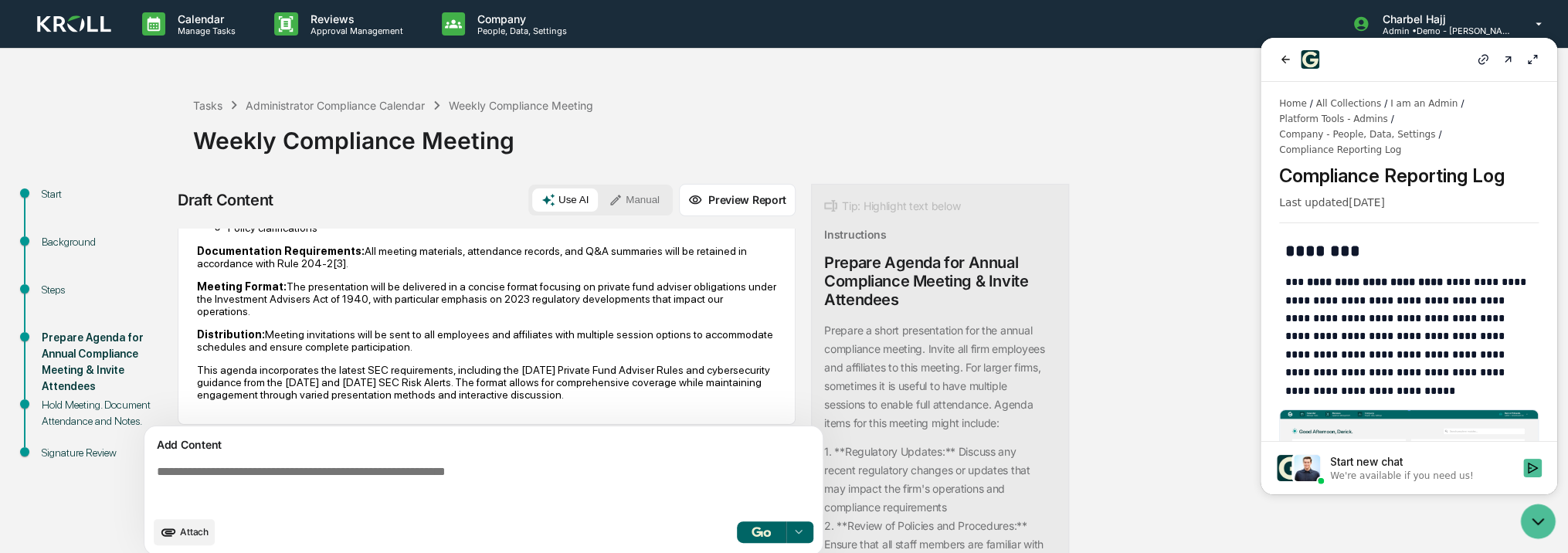
click at [1529, 64] on icon at bounding box center [1532, 59] width 9 height 9
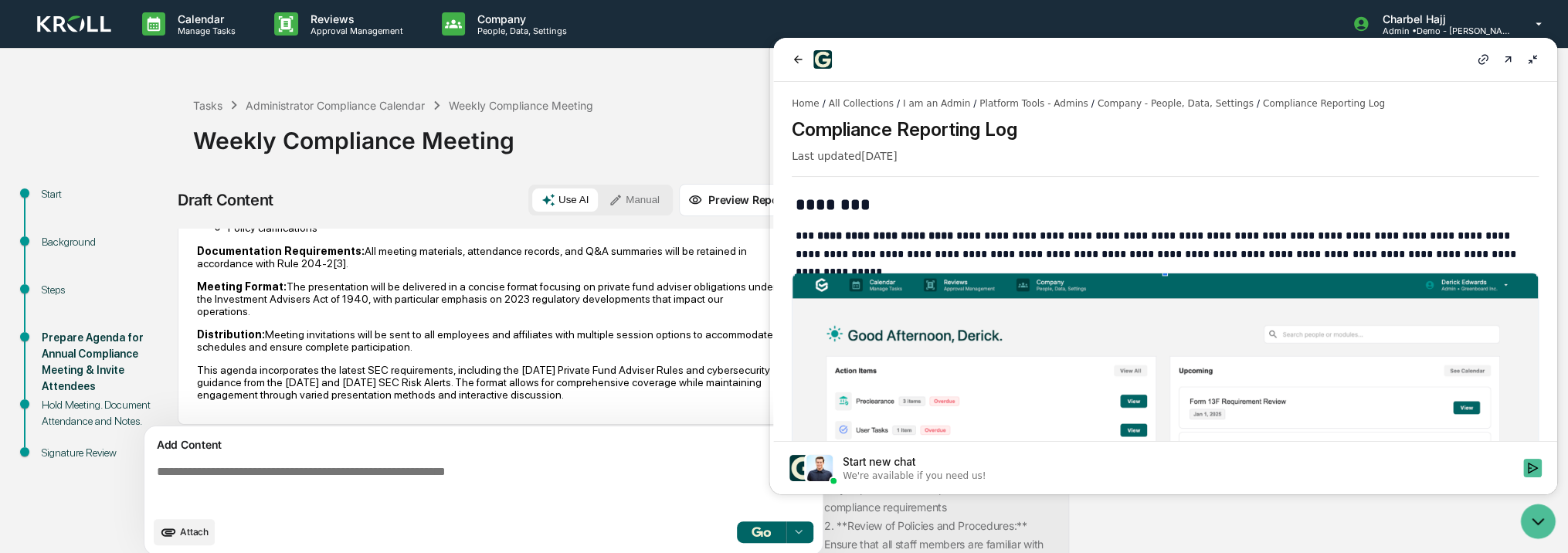
click at [1537, 62] on icon at bounding box center [1532, 59] width 13 height 13
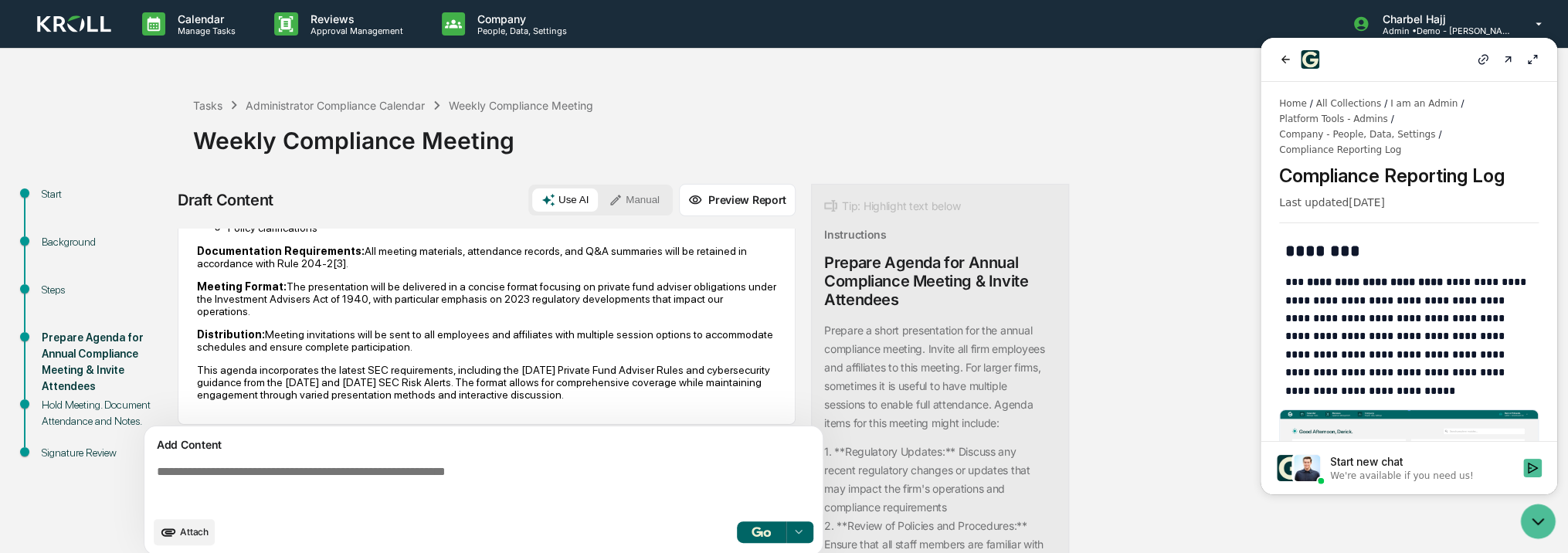
drag, startPoint x: 1233, startPoint y: 74, endPoint x: 106, endPoint y: 209, distance: 1135.1
click at [1233, 74] on div "Tasks Administrator Compliance Calendar Weekly Compliance Meeting Weekly Compli…" at bounding box center [877, 128] width 1367 height 110
click at [1541, 522] on icon "Open customer support" at bounding box center [1538, 521] width 38 height 38
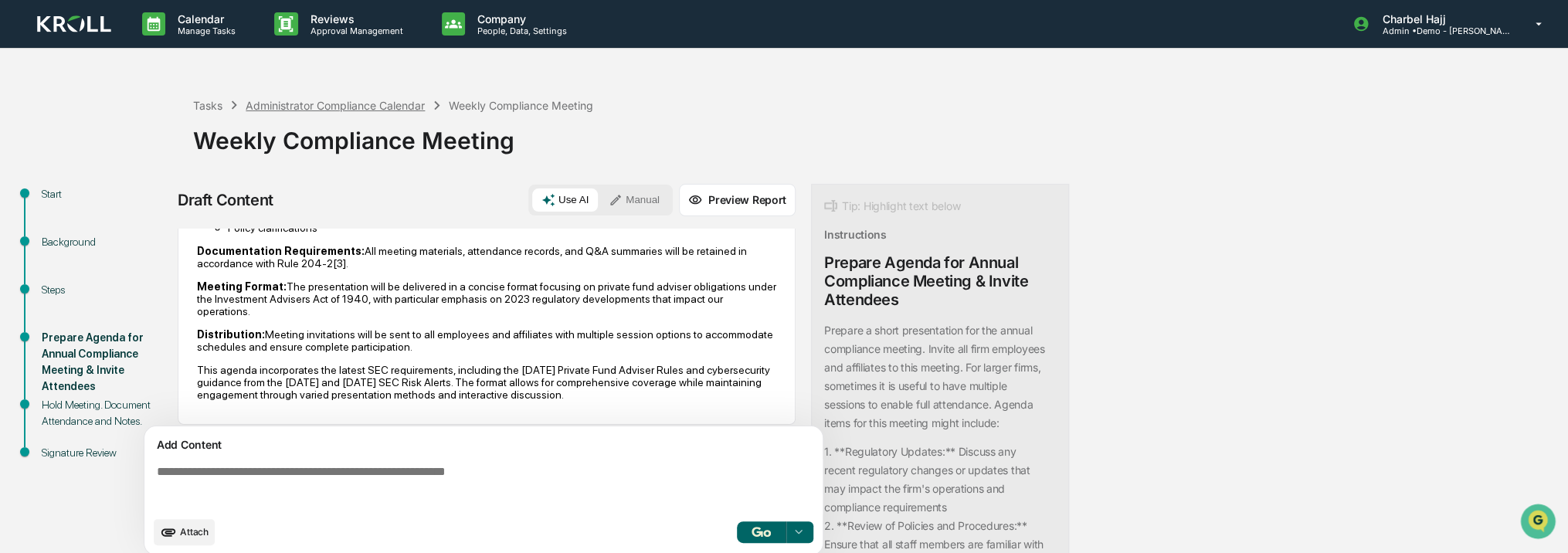
click at [278, 105] on div "Administrator Compliance Calendar" at bounding box center [335, 105] width 179 height 13
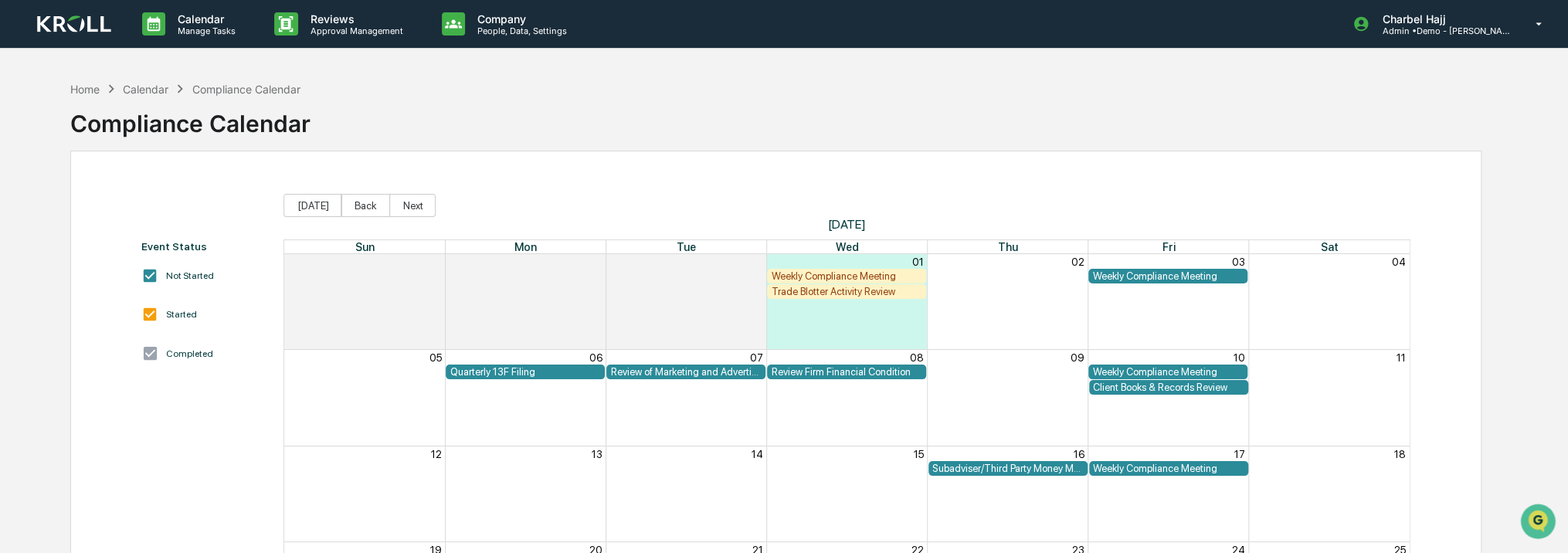
click at [154, 92] on div "Calendar" at bounding box center [146, 89] width 46 height 13
click at [94, 89] on div "Home" at bounding box center [85, 89] width 29 height 13
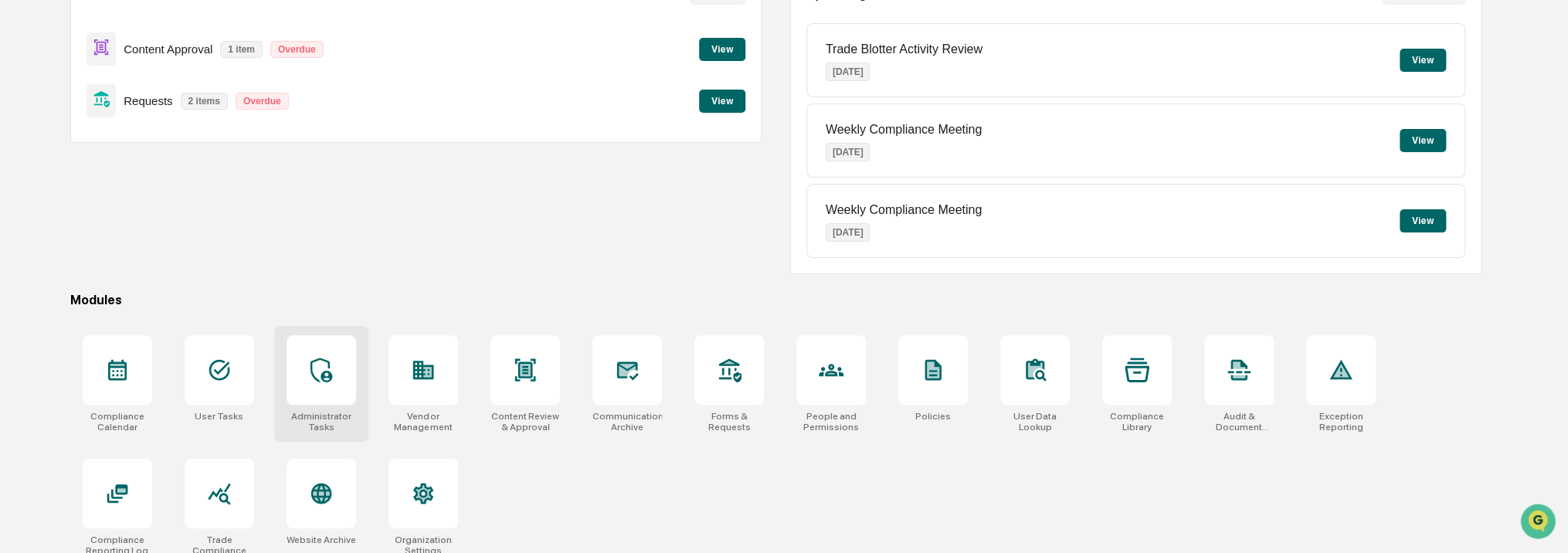
scroll to position [193, 0]
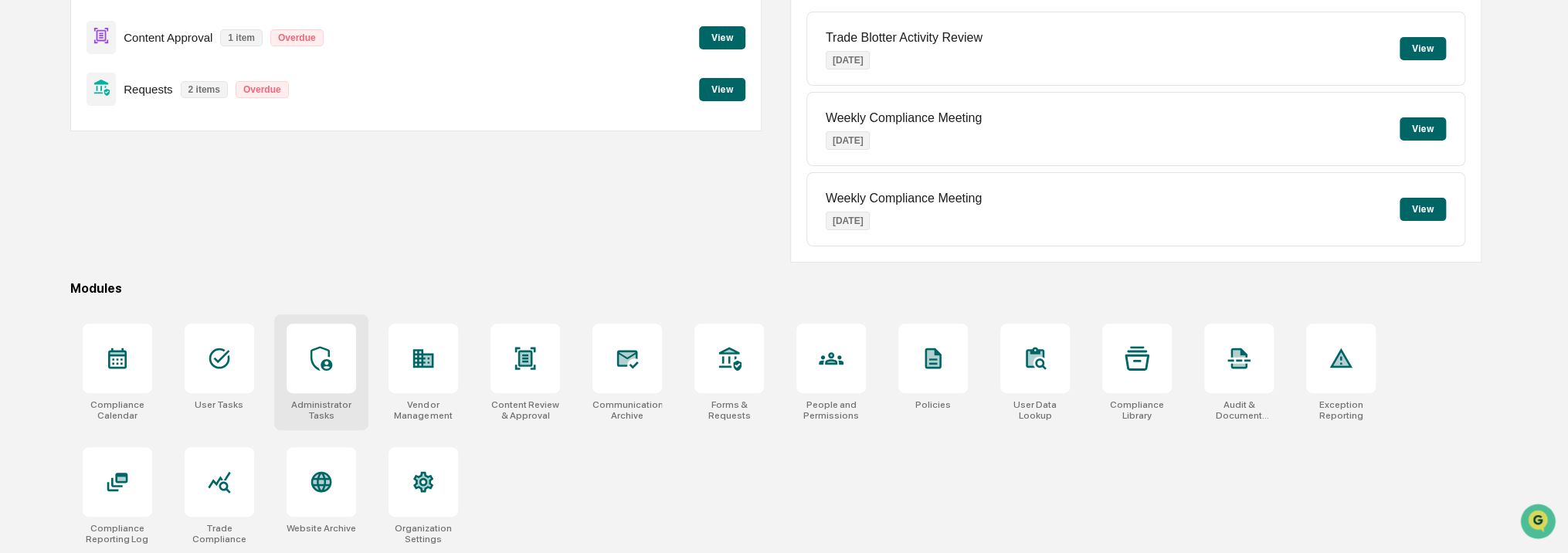
click at [350, 365] on div at bounding box center [321, 359] width 69 height 69
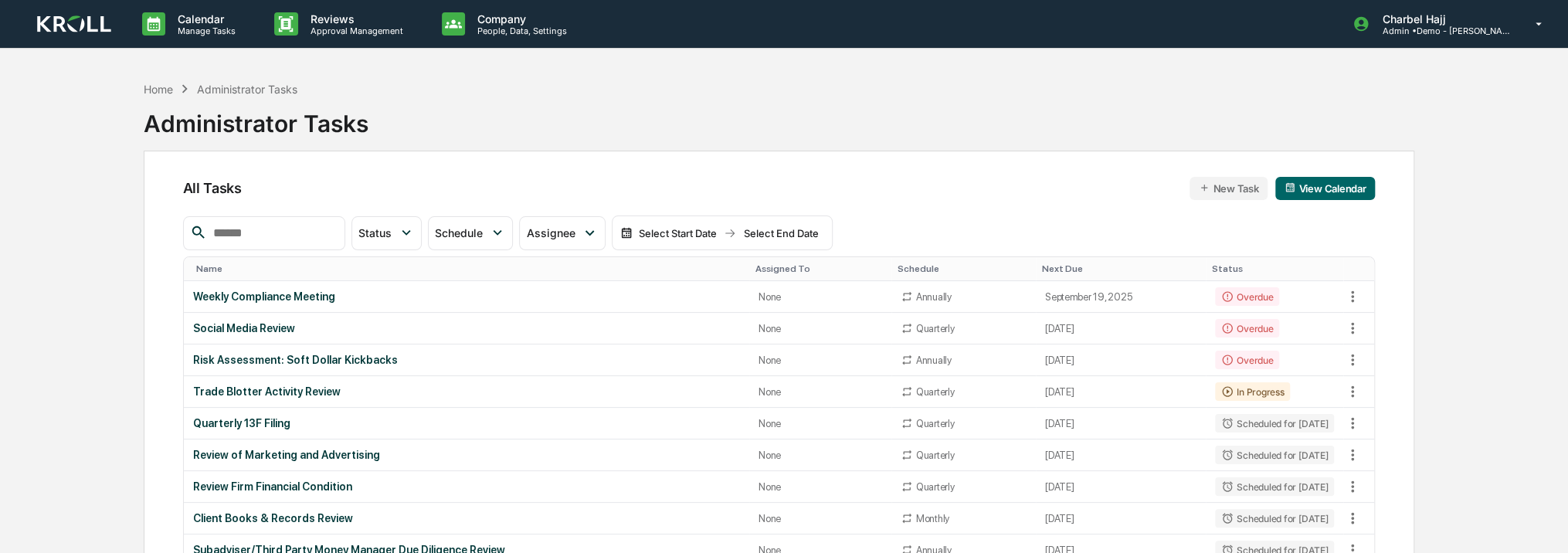
click at [1249, 194] on button "New Task" at bounding box center [1228, 188] width 78 height 23
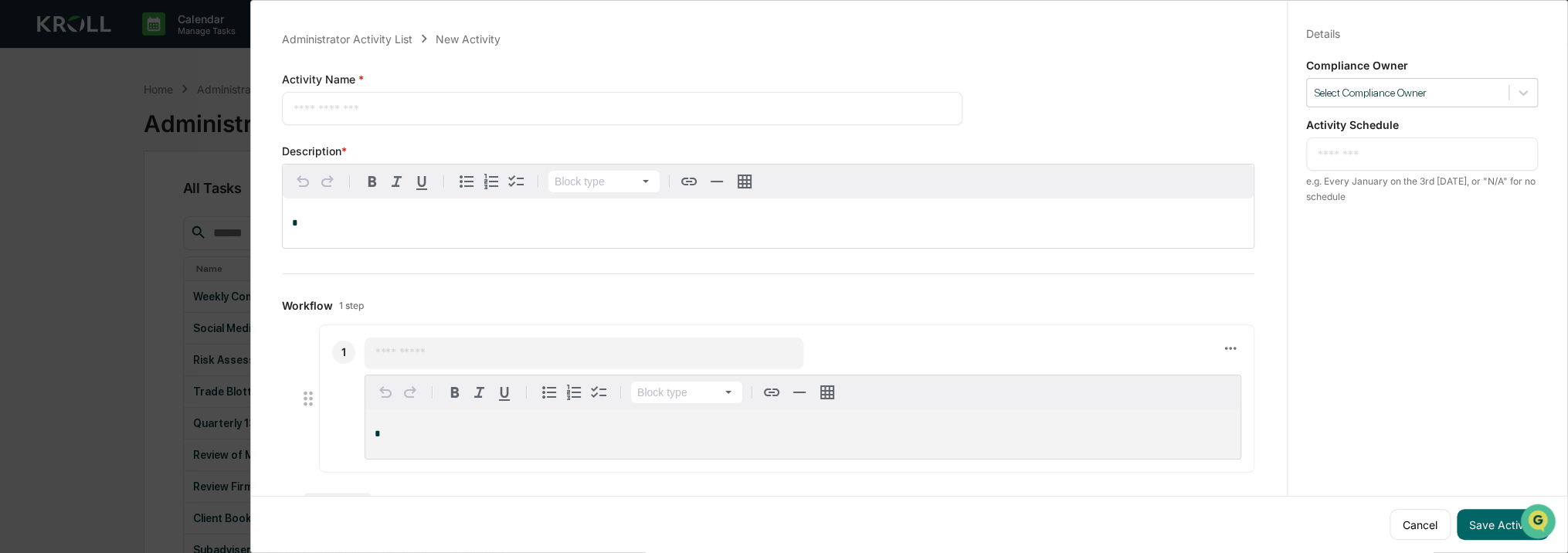
drag, startPoint x: 1421, startPoint y: 524, endPoint x: 1333, endPoint y: 524, distance: 88.0
click at [1420, 524] on button "Cancel" at bounding box center [1419, 525] width 61 height 31
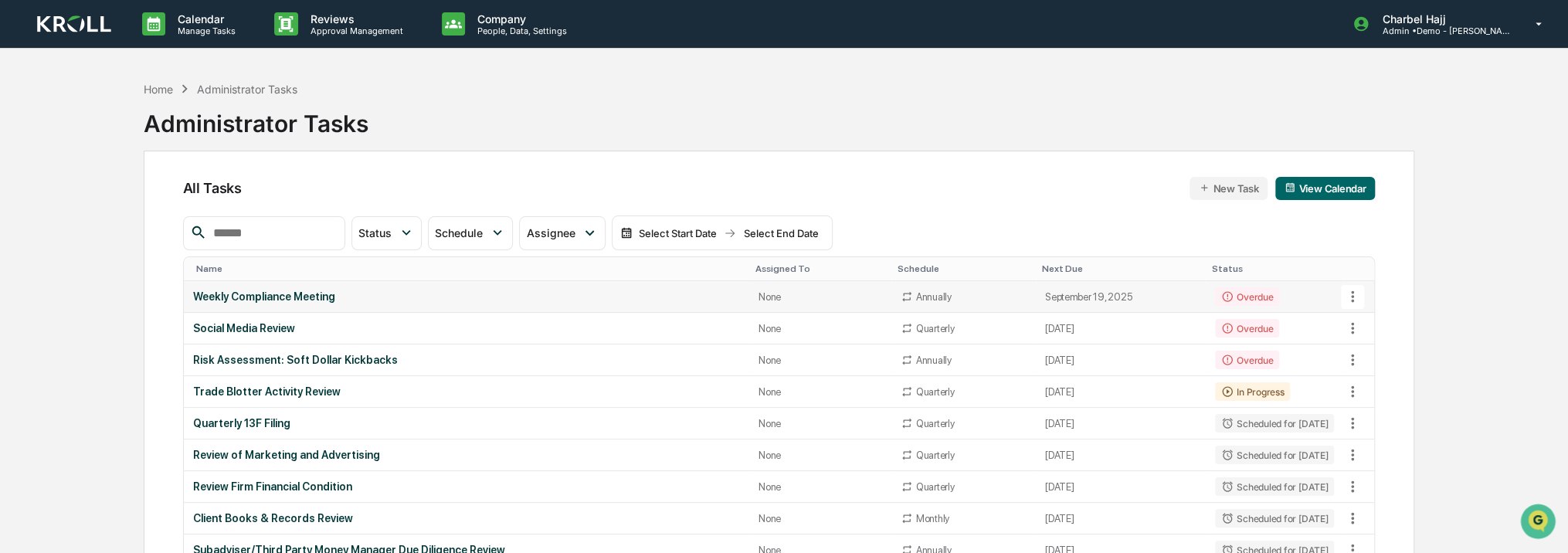
click at [1307, 294] on td "Overdue" at bounding box center [1274, 297] width 138 height 32
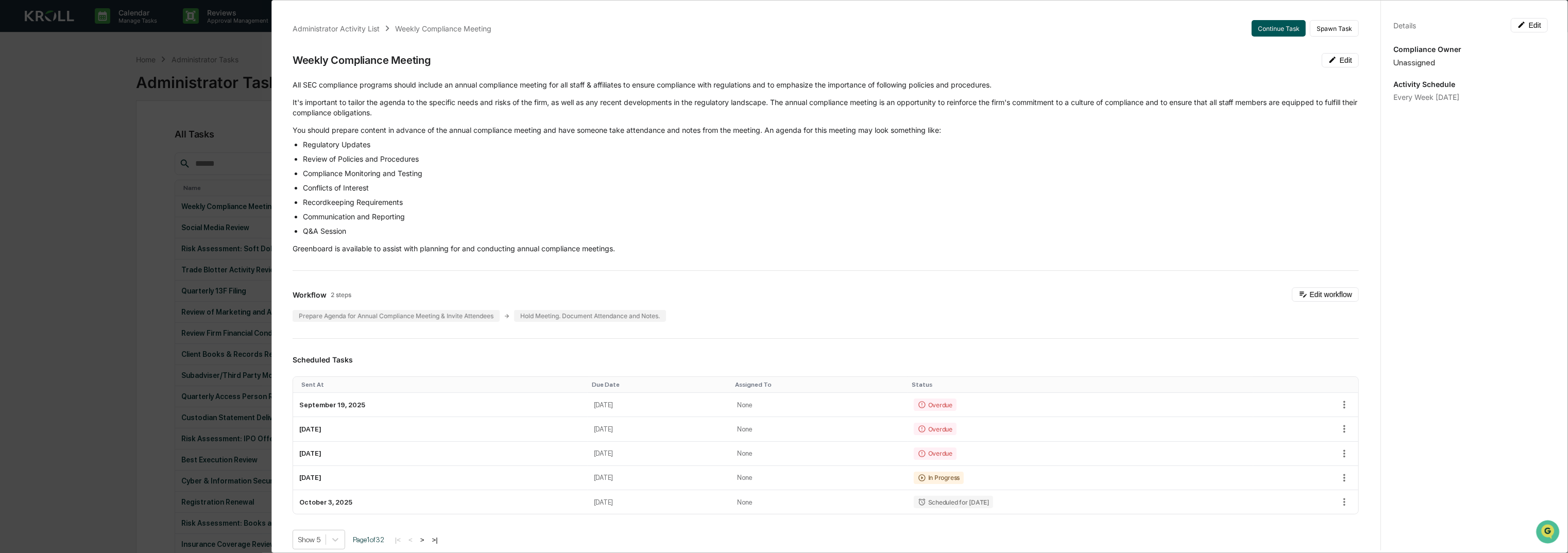
click at [1051, 27] on button "Continue Task" at bounding box center [1278, 28] width 54 height 16
